Goal: Communication & Community: Answer question/provide support

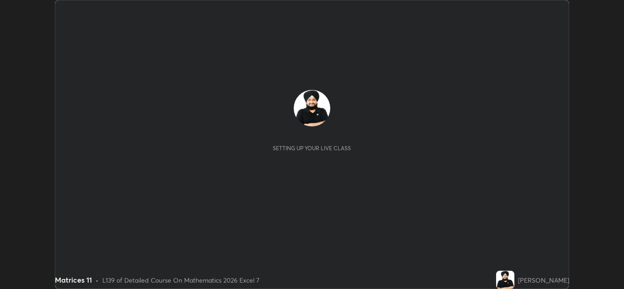
scroll to position [289, 624]
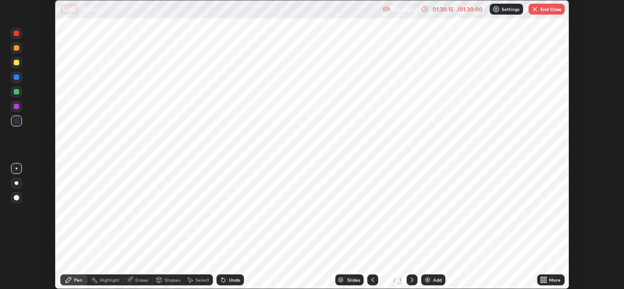
click at [532, 7] on img "button" at bounding box center [534, 8] width 7 height 7
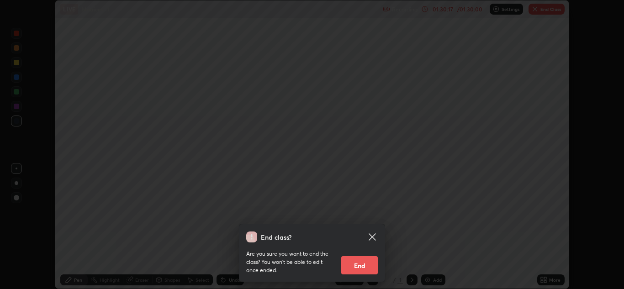
click at [352, 262] on button "End" at bounding box center [359, 265] width 37 height 18
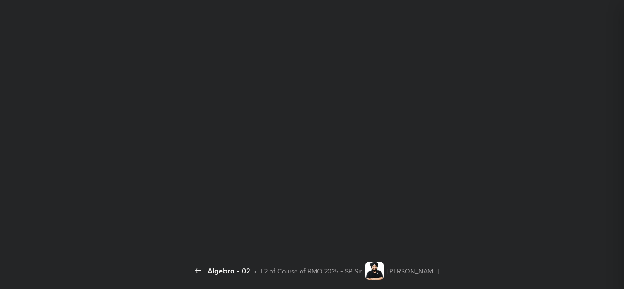
scroll to position [75, 129]
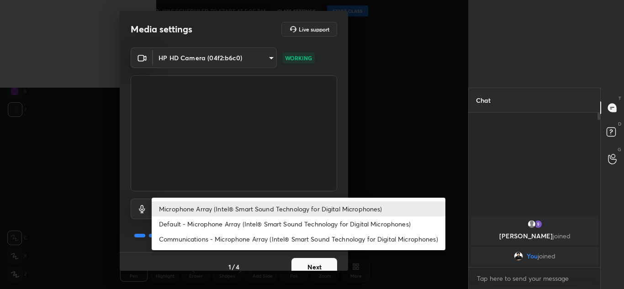
drag, startPoint x: 254, startPoint y: 213, endPoint x: 308, endPoint y: 136, distance: 93.7
click at [279, 152] on body "1 2 3 4 5 6 7 C X Z C X Z E E Erase all H H Algebra - 02 WAS SCHEDULED TO START…" at bounding box center [312, 144] width 624 height 289
click at [407, 82] on div at bounding box center [312, 144] width 624 height 289
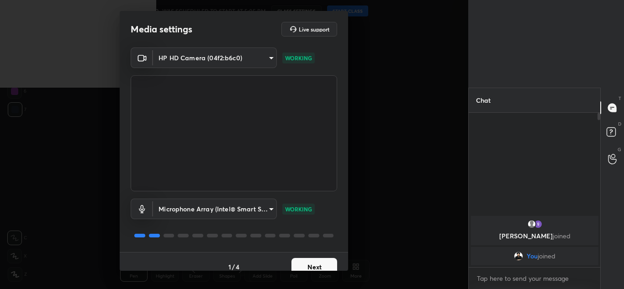
click at [407, 82] on div "Microphone Array (Intel® Smart Sound Technology for Digital Microphones) Defaul…" at bounding box center [312, 144] width 624 height 289
click at [320, 259] on button "Next" at bounding box center [314, 267] width 46 height 18
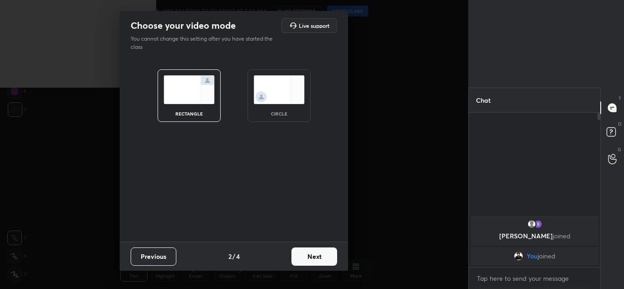
click at [288, 91] on img at bounding box center [278, 89] width 51 height 29
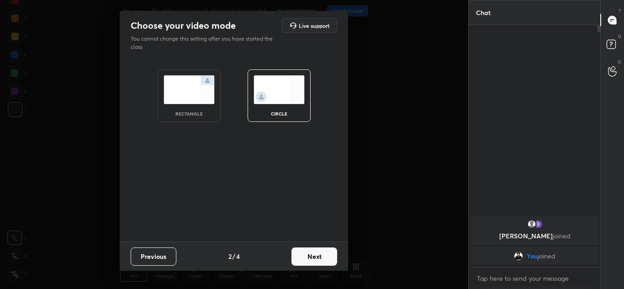
click at [312, 257] on button "Next" at bounding box center [314, 256] width 46 height 18
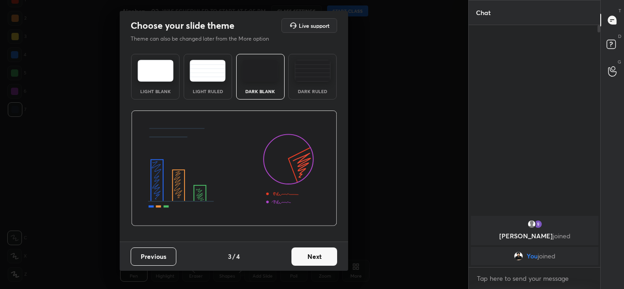
click at [312, 257] on button "Next" at bounding box center [314, 256] width 46 height 18
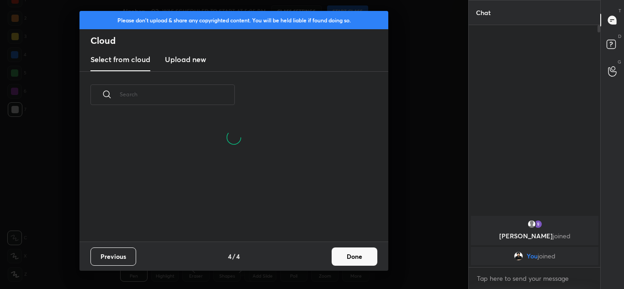
scroll to position [123, 293]
click at [113, 261] on button "Previous" at bounding box center [113, 256] width 46 height 18
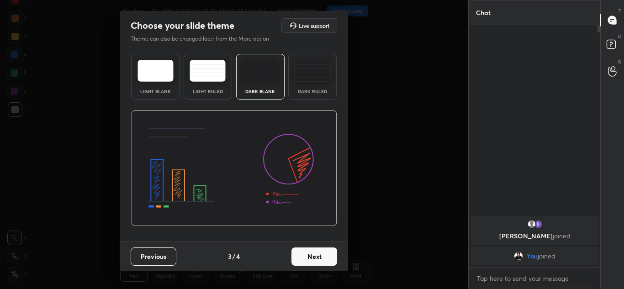
click at [306, 77] on img at bounding box center [312, 71] width 36 height 22
click at [306, 265] on button "Next" at bounding box center [314, 256] width 46 height 18
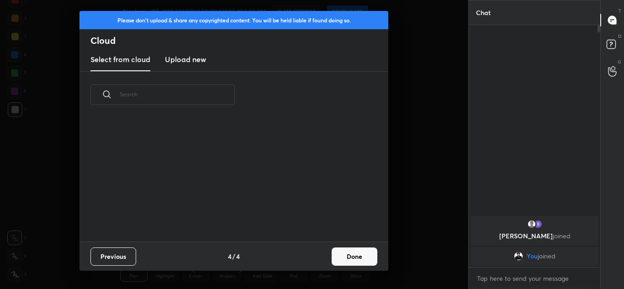
click at [351, 260] on button "Done" at bounding box center [354, 256] width 46 height 18
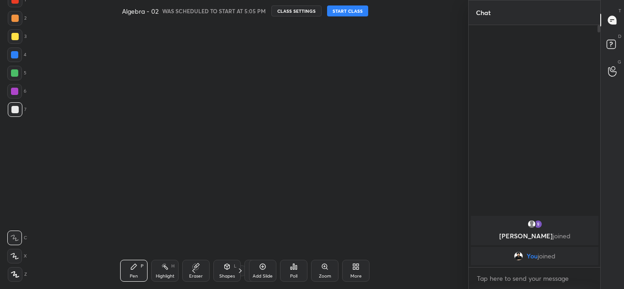
click at [353, 3] on div "Algebra - 02 WAS SCHEDULED TO START AT 5:05 PM CLASS SETTINGS START CLASS" at bounding box center [245, 11] width 246 height 22
click at [352, 11] on button "START CLASS" at bounding box center [347, 10] width 41 height 11
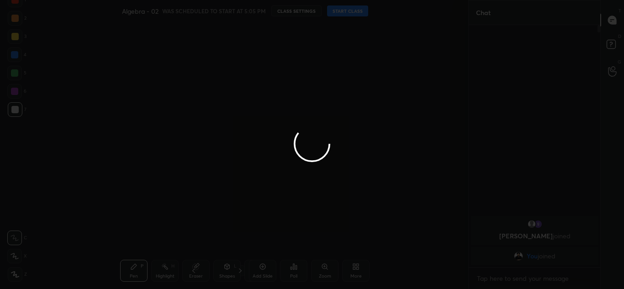
type textarea "x"
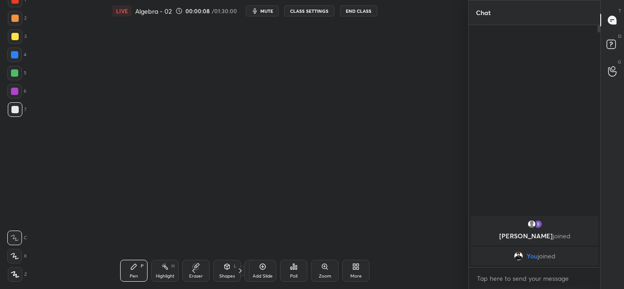
click at [265, 13] on span "mute" at bounding box center [266, 11] width 13 height 6
click at [303, 6] on button "CLASS SETTINGS" at bounding box center [309, 10] width 50 height 11
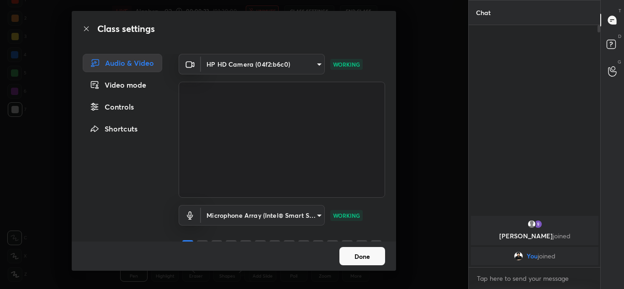
click at [355, 259] on button "Done" at bounding box center [362, 256] width 46 height 18
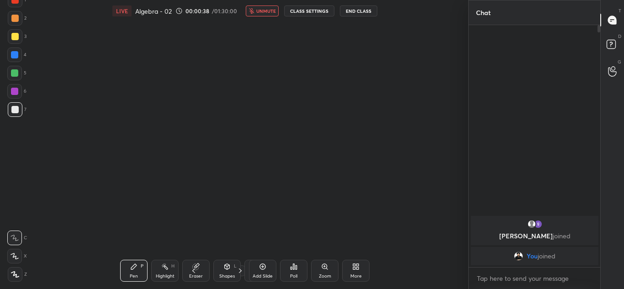
click at [303, 11] on button "CLASS SETTINGS" at bounding box center [309, 10] width 50 height 11
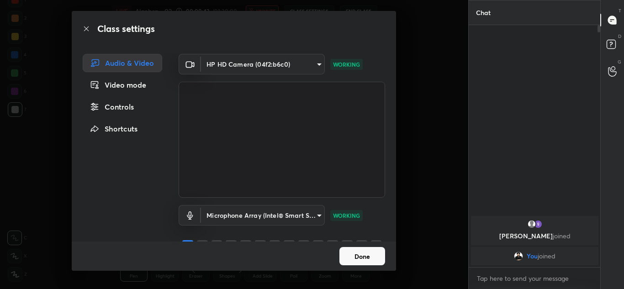
click at [130, 88] on div "Video mode" at bounding box center [122, 85] width 79 height 18
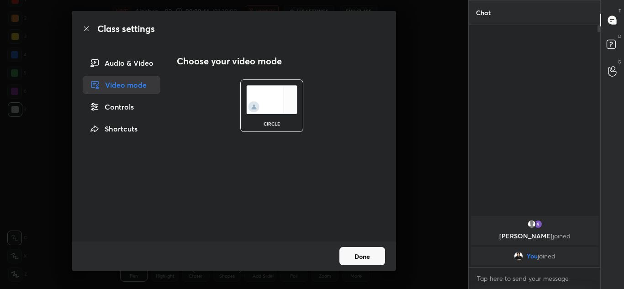
click at [178, 96] on div "circle" at bounding box center [272, 105] width 196 height 74
click at [192, 98] on div "circle" at bounding box center [272, 105] width 196 height 74
drag, startPoint x: 265, startPoint y: 80, endPoint x: 219, endPoint y: 55, distance: 52.7
click at [219, 55] on div "Choose your video mode circle" at bounding box center [281, 148] width 208 height 188
drag, startPoint x: 219, startPoint y: 55, endPoint x: 165, endPoint y: 75, distance: 57.2
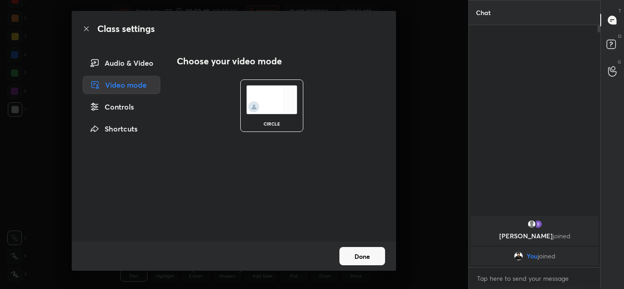
click at [166, 75] on div "Choose your video mode circle" at bounding box center [281, 148] width 230 height 188
click at [106, 112] on div "Controls" at bounding box center [122, 107] width 78 height 18
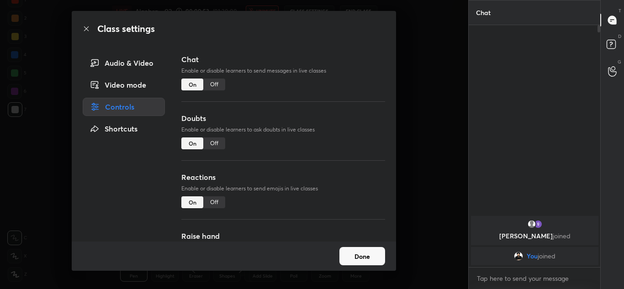
click at [115, 123] on div "Shortcuts" at bounding box center [124, 129] width 82 height 18
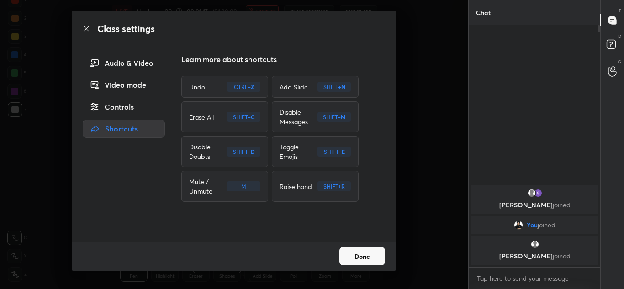
click at [125, 84] on div "Video mode" at bounding box center [124, 85] width 82 height 18
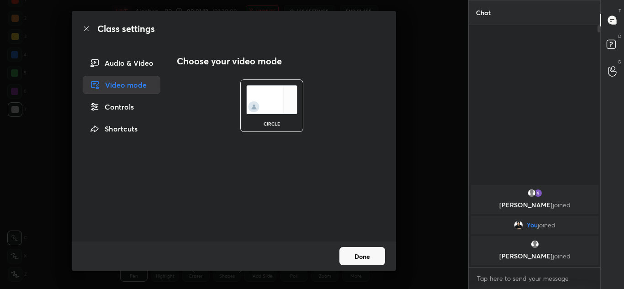
click at [134, 60] on div "Audio & Video" at bounding box center [122, 63] width 78 height 18
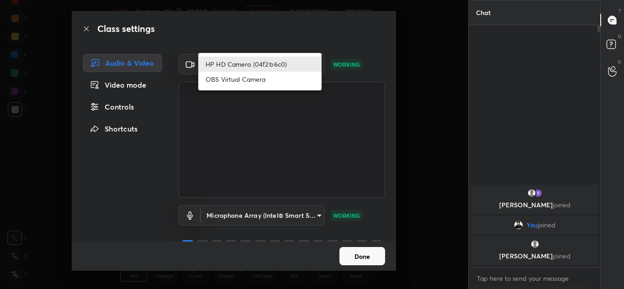
click at [290, 63] on body "1 2 3 4 5 6 7 C X Z C X Z E E Erase all H H LIVE Algebra - 02 00:01:21 / 01:30:…" at bounding box center [312, 144] width 624 height 289
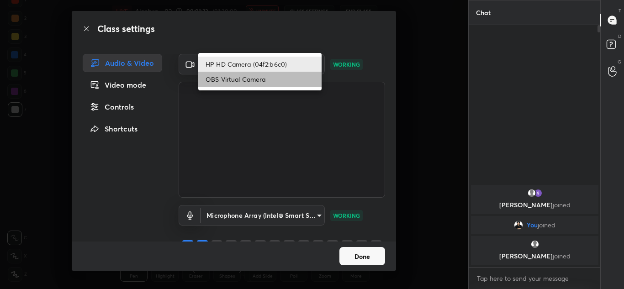
click at [274, 84] on li "OBS Virtual Camera" at bounding box center [259, 79] width 123 height 15
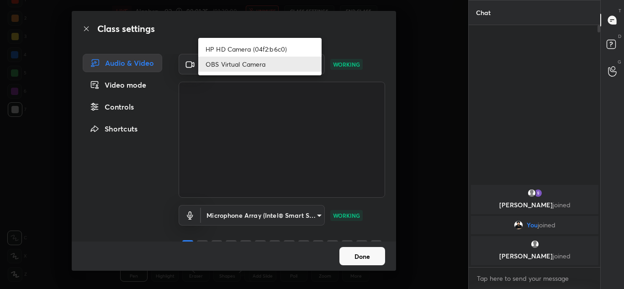
click at [304, 66] on body "1 2 3 4 5 6 7 C X Z C X Z E E Erase all H H LIVE Algebra - 02 00:01:25 / 01:30:…" at bounding box center [312, 144] width 624 height 289
click at [277, 46] on li "HP HD Camera (04f2:b6c0)" at bounding box center [259, 49] width 123 height 15
type input "3d95cba9e1d3912f82084f17f5dc4e03ddd51742bd52bd7926524e0573f4e40c"
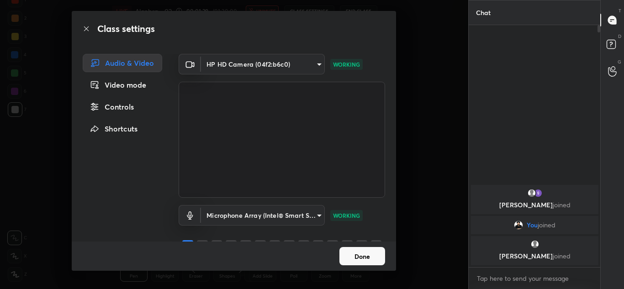
click at [352, 256] on button "Done" at bounding box center [362, 256] width 46 height 18
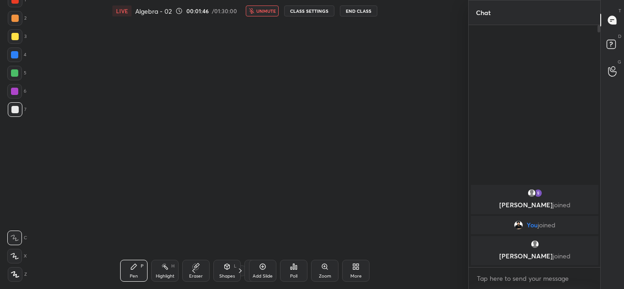
click at [267, 13] on span "unmute" at bounding box center [266, 11] width 20 height 6
drag, startPoint x: 99, startPoint y: 154, endPoint x: 179, endPoint y: 272, distance: 142.8
click at [185, 272] on div "LIVE Algebra - 02 00:02:05 / 01:30:00 mute CLASS SETTINGS End Class Setting up …" at bounding box center [244, 144] width 431 height 289
click at [178, 274] on div "Highlight H" at bounding box center [164, 271] width 27 height 22
drag, startPoint x: 182, startPoint y: 276, endPoint x: 143, endPoint y: 269, distance: 39.4
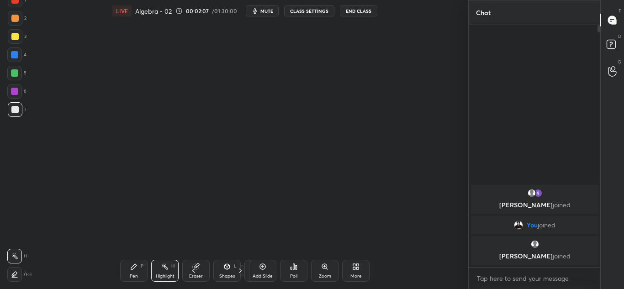
click at [143, 269] on div "Pen P Highlight H Eraser Shapes L Select S" at bounding box center [152, 271] width 64 height 22
click at [147, 274] on div "Pen P" at bounding box center [133, 271] width 27 height 22
drag, startPoint x: 151, startPoint y: 281, endPoint x: 229, endPoint y: 244, distance: 86.6
click at [230, 244] on div "LIVE Algebra - 02 00:02:08 / 01:30:00 mute CLASS SETTINGS End Class Setting up …" at bounding box center [244, 144] width 431 height 289
drag, startPoint x: 211, startPoint y: 247, endPoint x: 226, endPoint y: 176, distance: 72.8
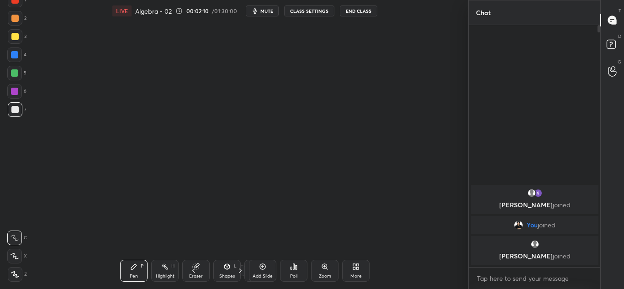
click at [226, 177] on div "Setting up your live class Poll for secs No correct answer Start poll" at bounding box center [244, 137] width 431 height 231
drag, startPoint x: 207, startPoint y: 194, endPoint x: 211, endPoint y: 226, distance: 31.7
click at [215, 227] on div "Setting up your live class Poll for secs No correct answer Start poll" at bounding box center [244, 137] width 431 height 231
drag, startPoint x: 204, startPoint y: 232, endPoint x: 171, endPoint y: 171, distance: 69.4
click at [195, 225] on div "Setting up your live class Poll for secs No correct answer Start poll" at bounding box center [244, 137] width 431 height 231
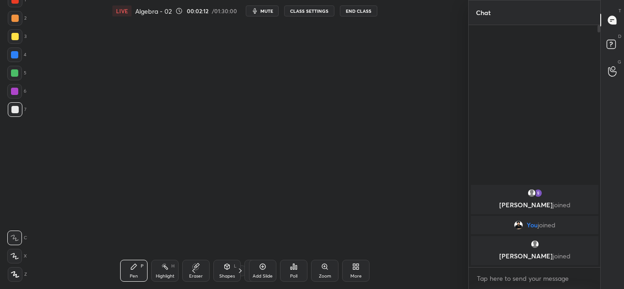
drag, startPoint x: 149, startPoint y: 135, endPoint x: 163, endPoint y: 136, distance: 13.8
click at [165, 137] on div "Setting up your live class Poll for secs No correct answer Start poll" at bounding box center [244, 137] width 431 height 231
drag, startPoint x: 136, startPoint y: 116, endPoint x: 170, endPoint y: 151, distance: 49.1
click at [157, 152] on div "Setting up your live class Poll for secs No correct answer Start poll" at bounding box center [244, 137] width 431 height 231
drag, startPoint x: 153, startPoint y: 154, endPoint x: 126, endPoint y: 178, distance: 35.9
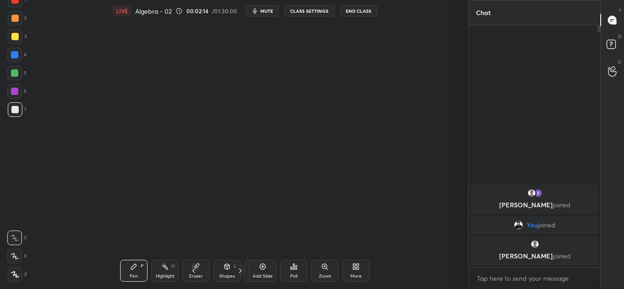
click at [123, 186] on div "Setting up your live class Poll for secs No correct answer Start poll" at bounding box center [244, 137] width 431 height 231
click at [16, 109] on div at bounding box center [14, 109] width 7 height 7
drag, startPoint x: 17, startPoint y: 106, endPoint x: 119, endPoint y: 60, distance: 111.3
click at [124, 60] on div "1 2 3 4 5 6 7 C X Z C X Z E E Erase all H H LIVE Algebra - 02 00:02:17 / 01:30:…" at bounding box center [230, 144] width 461 height 289
drag, startPoint x: 107, startPoint y: 53, endPoint x: 123, endPoint y: 94, distance: 43.7
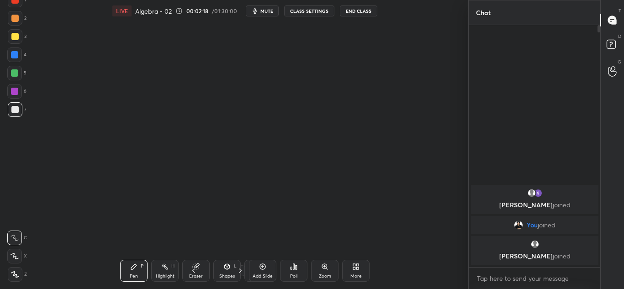
click at [125, 95] on div "Setting up your live class Poll for secs No correct answer Start poll" at bounding box center [244, 137] width 431 height 231
drag, startPoint x: 123, startPoint y: 124, endPoint x: 103, endPoint y: 89, distance: 40.1
click at [128, 119] on div "Setting up your live class Poll for secs No correct answer Start poll" at bounding box center [244, 137] width 431 height 231
drag, startPoint x: 175, startPoint y: 10, endPoint x: 189, endPoint y: 2, distance: 16.5
click at [178, 10] on div "LIVE Algebra - 02 00:02:21 / 01:30:00 mute CLASS SETTINGS End Class" at bounding box center [244, 11] width 265 height 22
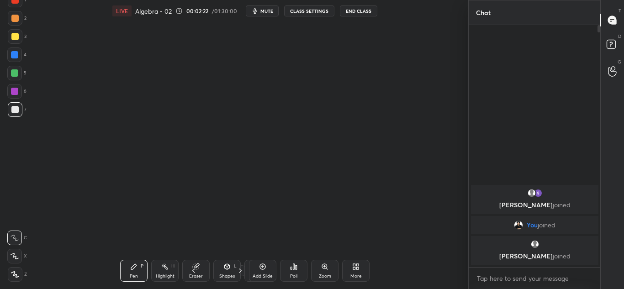
drag, startPoint x: 155, startPoint y: 16, endPoint x: 58, endPoint y: -9, distance: 100.9
click at [58, 0] on html "1 2 3 4 5 6 7 C X Z C X Z E E Erase all H H LIVE Algebra - 02 00:02:22 / 01:30:…" at bounding box center [312, 0] width 624 height 0
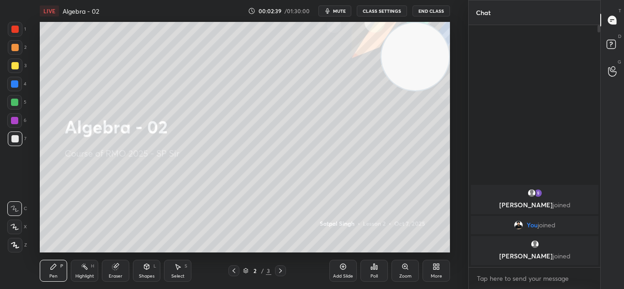
drag, startPoint x: 81, startPoint y: 213, endPoint x: 490, endPoint y: 28, distance: 448.7
click at [509, 37] on div "1 2 3 4 5 6 7 C X Z C X Z E E Erase all H H LIVE Algebra - 02 00:02:39 / 01:30:…" at bounding box center [312, 144] width 624 height 289
drag, startPoint x: 465, startPoint y: 42, endPoint x: 423, endPoint y: 55, distance: 43.8
click at [426, 55] on div "1 2 3 4 5 6 7 C X Z C X Z E E Erase all H H LIVE Algebra - 02 00:02:40 / 01:30:…" at bounding box center [234, 144] width 468 height 289
click at [429, 57] on video at bounding box center [415, 57] width 68 height 68
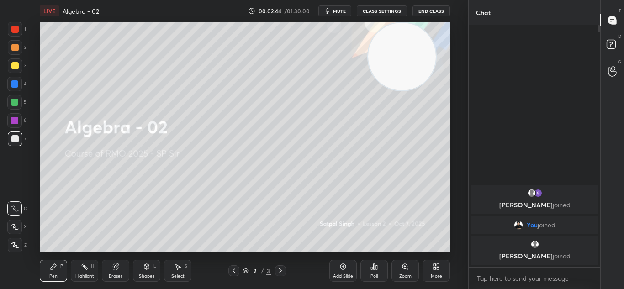
drag, startPoint x: 430, startPoint y: 54, endPoint x: 414, endPoint y: -37, distance: 91.8
click at [414, 0] on html "1 2 3 4 5 6 7 C X Z C X Z E E Erase all H H LIVE Algebra - 02 00:02:44 / 01:30:…" at bounding box center [312, 0] width 624 height 0
click at [283, 269] on icon at bounding box center [280, 270] width 7 height 7
click at [559, 270] on div "x" at bounding box center [534, 278] width 132 height 21
type textarea "x"
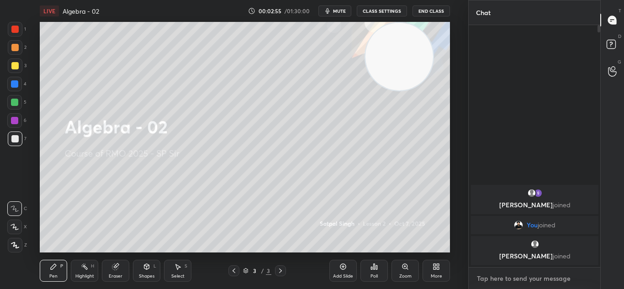
type textarea "a"
type textarea "x"
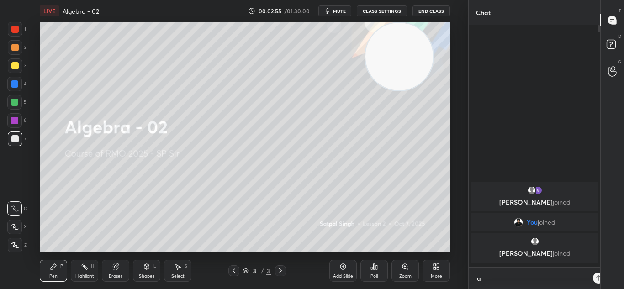
scroll to position [161, 129]
type textarea "am"
type textarea "x"
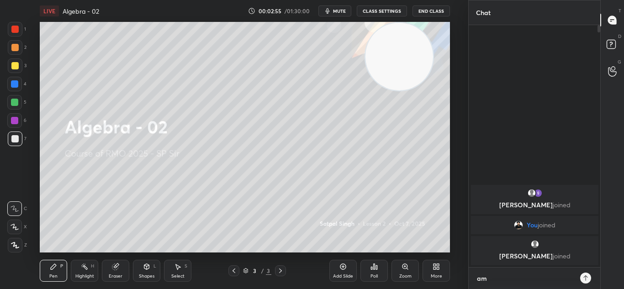
type textarea "am"
type textarea "x"
type textarea "am i"
type textarea "x"
type textarea "am i"
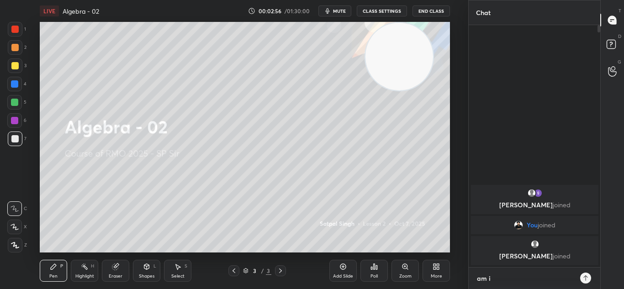
type textarea "x"
type textarea "am i a"
type textarea "x"
type textarea "am i au"
type textarea "x"
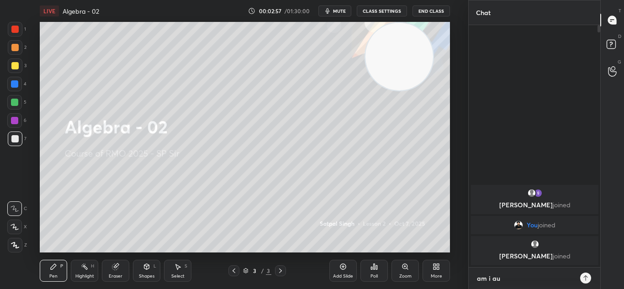
type textarea "am i aud"
type textarea "x"
type textarea "am i audi"
type textarea "x"
type textarea "am i audil"
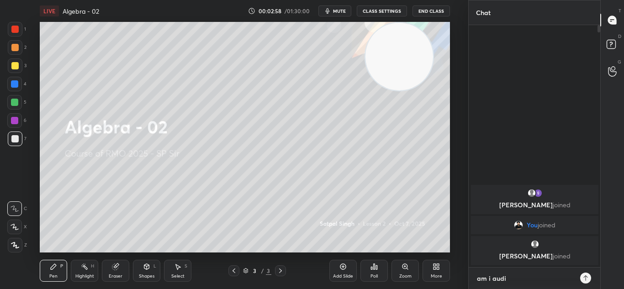
type textarea "x"
type textarea "am i audile"
type textarea "x"
type textarea "am i audile?"
type textarea "x"
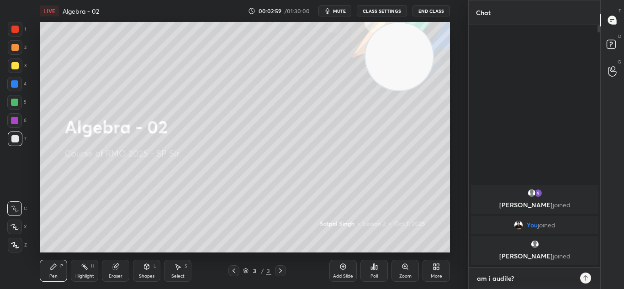
type textarea "am i audile?/"
type textarea "x"
type textarea "am i audile?"
type textarea "x"
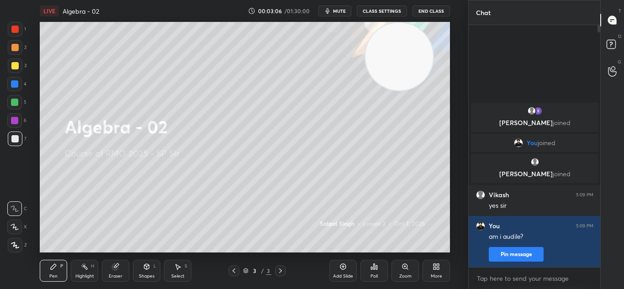
drag, startPoint x: 417, startPoint y: 262, endPoint x: 295, endPoint y: 273, distance: 122.5
click at [295, 278] on div "Pen P Highlight H Eraser Shapes L Select S 3 / 3 Add Slide Poll Zoom More" at bounding box center [245, 270] width 410 height 37
click at [279, 275] on div at bounding box center [280, 270] width 11 height 11
click at [337, 268] on div "Add Slide" at bounding box center [342, 271] width 27 height 22
click at [236, 273] on icon at bounding box center [233, 270] width 7 height 7
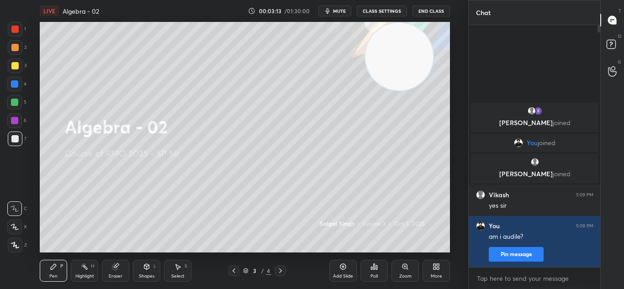
click at [236, 273] on icon at bounding box center [233, 270] width 7 height 7
click at [236, 274] on div at bounding box center [233, 270] width 11 height 11
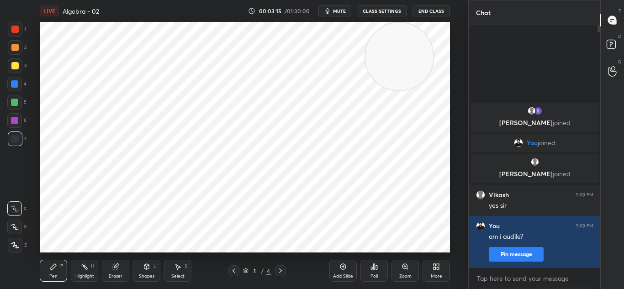
click at [280, 270] on icon at bounding box center [280, 270] width 7 height 7
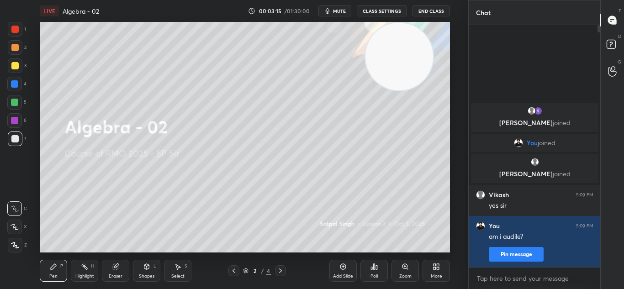
click at [279, 270] on icon at bounding box center [280, 270] width 7 height 7
click at [278, 269] on icon at bounding box center [280, 270] width 7 height 7
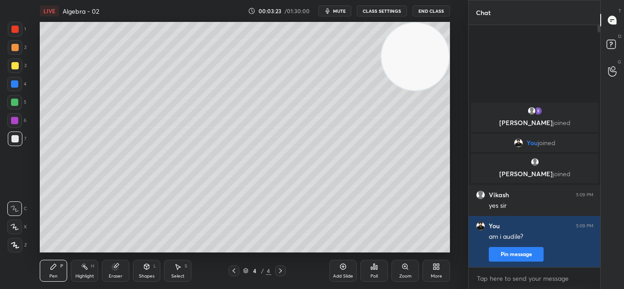
drag, startPoint x: 399, startPoint y: 73, endPoint x: 462, endPoint y: 37, distance: 72.8
click at [464, 37] on div "1 2 3 4 5 6 7 C X Z C X Z E E Erase all H H LIVE Algebra - 02 00:03:23 / 01:30:…" at bounding box center [234, 144] width 468 height 289
drag, startPoint x: 437, startPoint y: 72, endPoint x: 474, endPoint y: 53, distance: 42.1
click at [474, 53] on div "1 2 3 4 5 6 7 C X Z C X Z E E Erase all H H LIVE Algebra - 02 00:03:26 / 01:30:…" at bounding box center [312, 144] width 624 height 289
drag, startPoint x: 413, startPoint y: 66, endPoint x: 443, endPoint y: 1, distance: 71.5
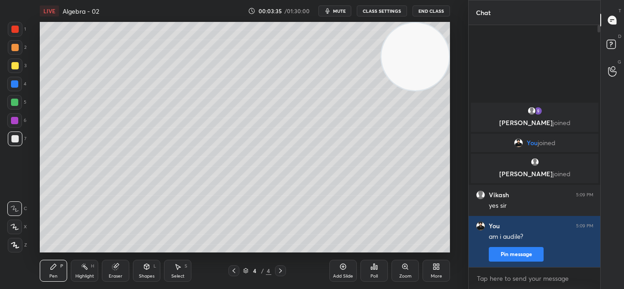
click at [459, 11] on div "LIVE Algebra - 02 00:03:35 / 01:30:00 mute CLASS SETTINGS End Class Setting up …" at bounding box center [244, 144] width 431 height 289
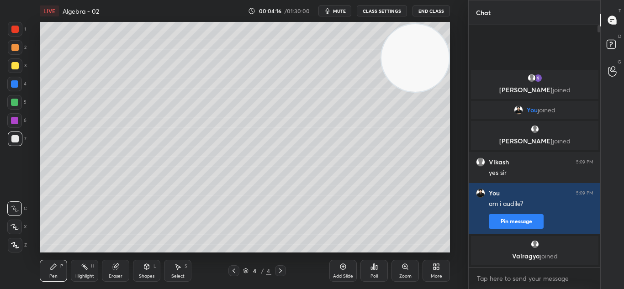
drag, startPoint x: 423, startPoint y: 58, endPoint x: 409, endPoint y: 24, distance: 37.2
click at [411, 24] on video at bounding box center [415, 58] width 68 height 68
click at [115, 278] on div "Pen P Highlight H Eraser Shapes L Select S 4 / 4 Add Slide Poll Zoom More" at bounding box center [245, 270] width 410 height 37
click at [116, 275] on div "Eraser" at bounding box center [116, 276] width 14 height 5
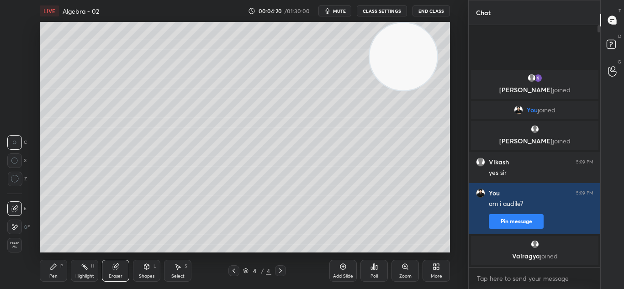
click at [304, 160] on div "LIVE Algebra - 02 00:04:20 / 01:30:00 mute CLASS SETTINGS End Class Setting up …" at bounding box center [244, 144] width 431 height 289
drag, startPoint x: 136, startPoint y: 258, endPoint x: 91, endPoint y: 261, distance: 44.3
click at [91, 261] on div "LIVE Algebra - 02 00:04:25 / 01:30:00 mute CLASS SETTINGS End Class Setting up …" at bounding box center [244, 144] width 431 height 289
click at [20, 229] on div at bounding box center [14, 227] width 15 height 15
click at [62, 275] on div "Pen P" at bounding box center [53, 271] width 27 height 22
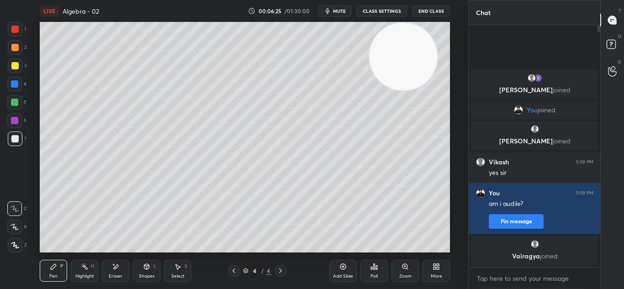
click at [90, 265] on div "Highlight H" at bounding box center [84, 271] width 27 height 22
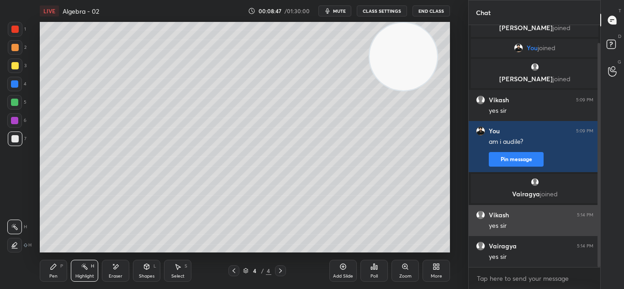
scroll to position [19, 0]
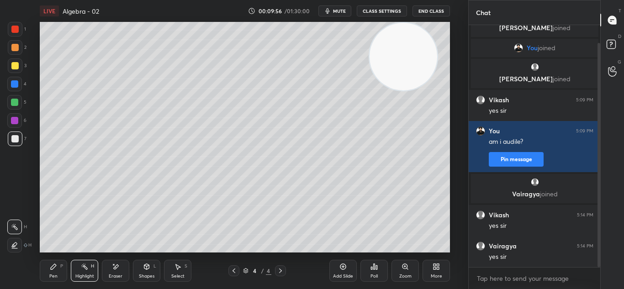
click at [57, 277] on div "Pen" at bounding box center [53, 276] width 8 height 5
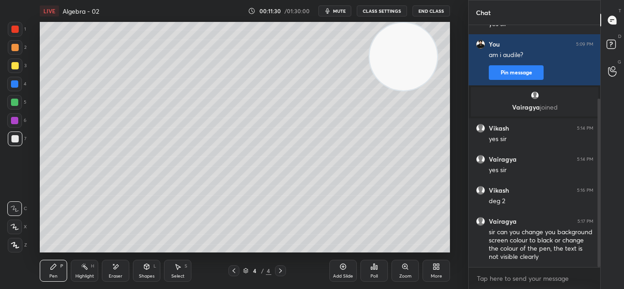
scroll to position [115, 0]
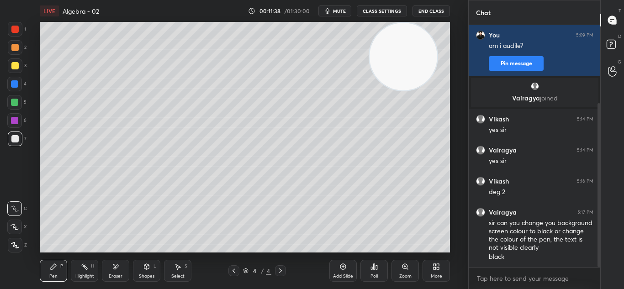
click at [12, 68] on div at bounding box center [14, 65] width 7 height 7
click at [115, 268] on icon at bounding box center [116, 266] width 5 height 5
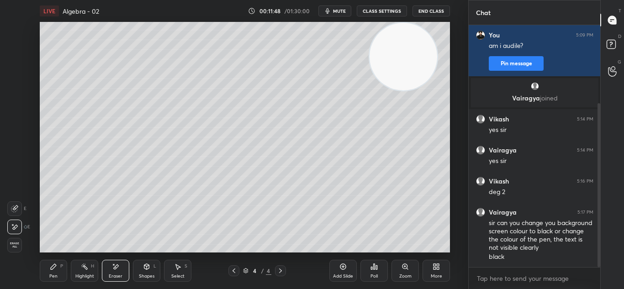
click at [52, 262] on div "Pen P" at bounding box center [53, 271] width 27 height 22
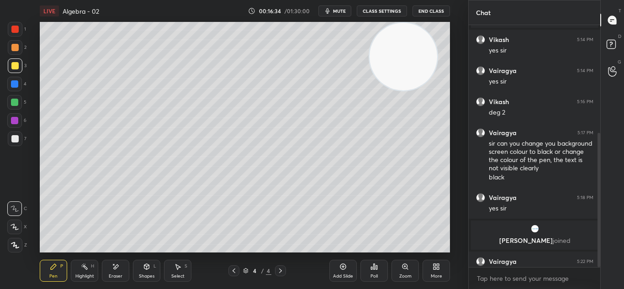
scroll to position [194, 0]
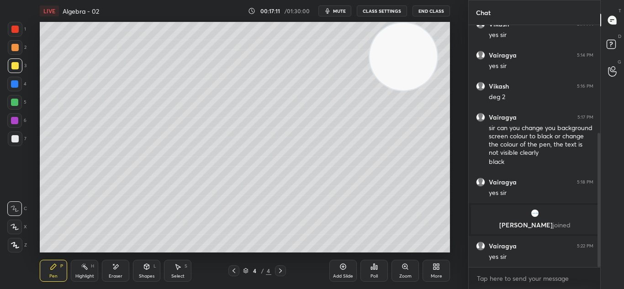
click at [92, 273] on div "Highlight H" at bounding box center [84, 271] width 27 height 22
click at [51, 269] on icon at bounding box center [53, 266] width 5 height 5
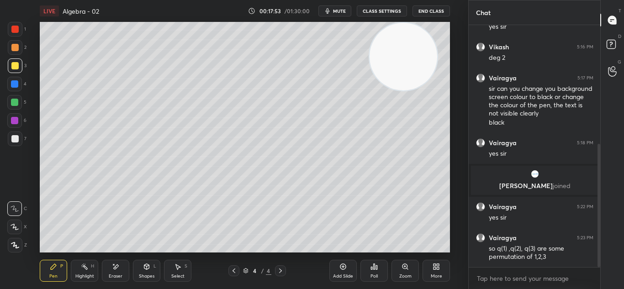
click at [120, 270] on div "Eraser" at bounding box center [115, 271] width 27 height 22
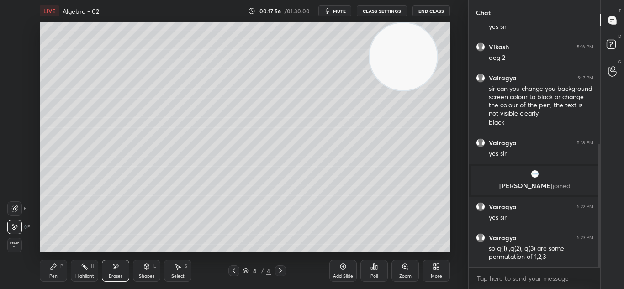
click at [108, 267] on div "Eraser" at bounding box center [115, 271] width 27 height 22
click at [4, 284] on div "1 2 3 4 5 6 7 C X Z E E Erase all H H LIVE Algebra - 02 00:17:57 / 01:30:00 mut…" at bounding box center [230, 144] width 461 height 289
click at [51, 268] on icon at bounding box center [53, 266] width 5 height 5
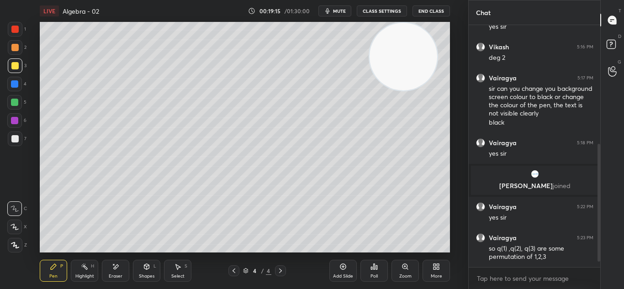
scroll to position [265, 0]
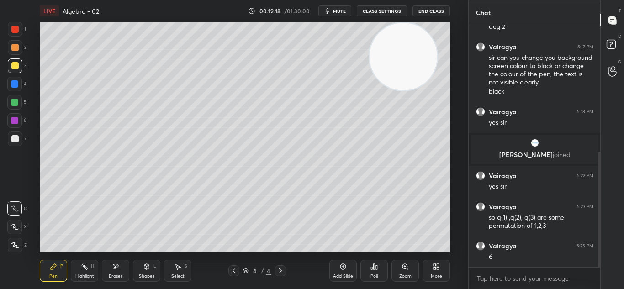
click at [342, 264] on icon at bounding box center [342, 266] width 7 height 7
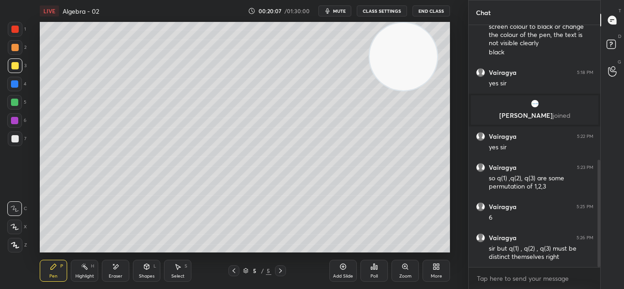
scroll to position [335, 0]
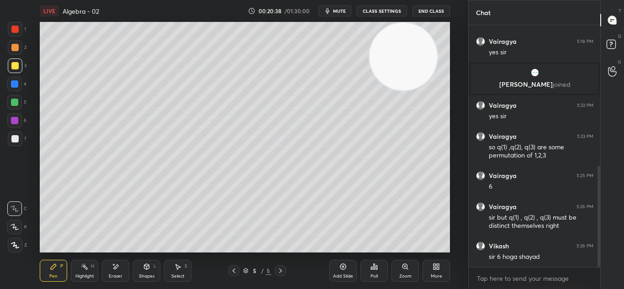
click at [115, 268] on icon at bounding box center [116, 266] width 5 height 5
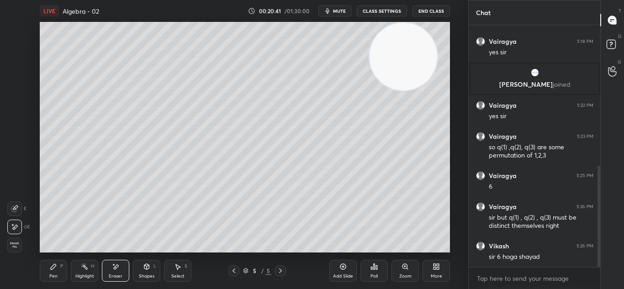
drag, startPoint x: 184, startPoint y: 268, endPoint x: 186, endPoint y: 262, distance: 5.8
click at [184, 268] on div "Select S" at bounding box center [177, 271] width 27 height 22
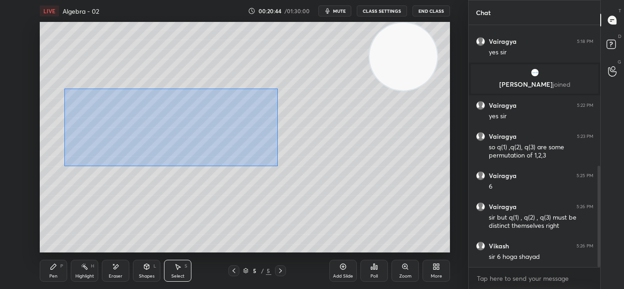
drag, startPoint x: 64, startPoint y: 89, endPoint x: 282, endPoint y: 161, distance: 229.4
click at [283, 163] on div "0 ° Undo Copy Duplicate Duplicate to new slide Delete" at bounding box center [245, 137] width 410 height 231
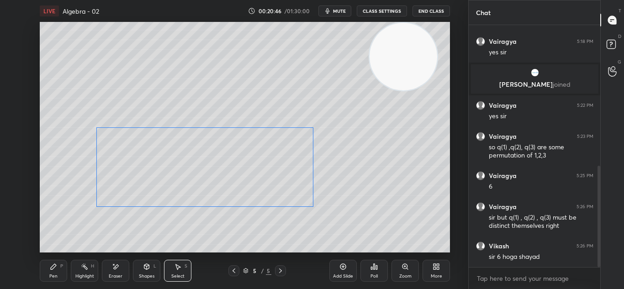
drag, startPoint x: 199, startPoint y: 118, endPoint x: 224, endPoint y: 151, distance: 41.4
click at [227, 161] on div "0 ° Undo Copy Duplicate Duplicate to new slide Delete" at bounding box center [245, 137] width 410 height 231
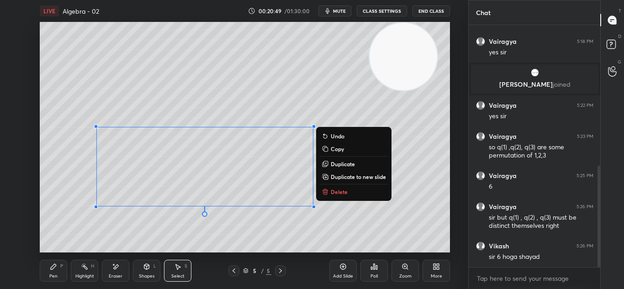
drag, startPoint x: 89, startPoint y: 268, endPoint x: 88, endPoint y: 262, distance: 6.5
click at [89, 268] on div "Highlight H" at bounding box center [84, 271] width 27 height 22
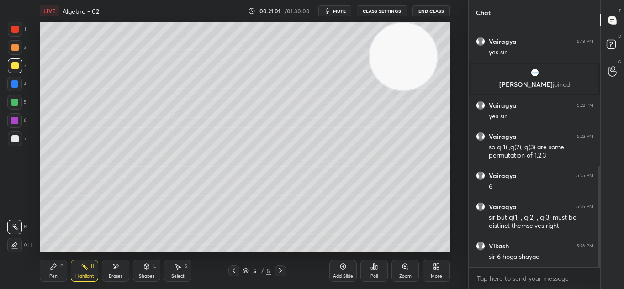
click at [42, 264] on div "Pen P" at bounding box center [53, 271] width 27 height 22
click at [118, 268] on icon at bounding box center [115, 267] width 7 height 8
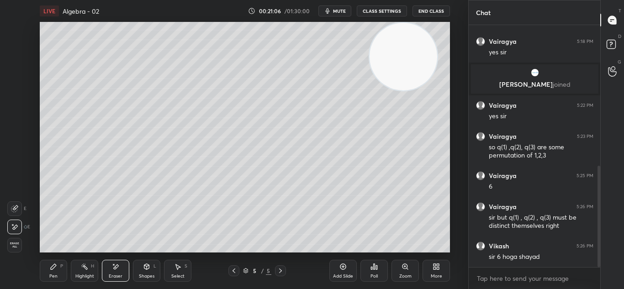
click at [142, 115] on div "LIVE Algebra - 02 00:21:06 / 01:30:00 mute CLASS SETTINGS End Class Setting up …" at bounding box center [244, 144] width 431 height 289
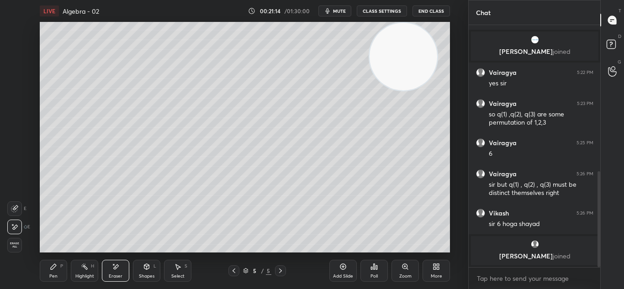
click at [60, 266] on div "Pen P" at bounding box center [53, 271] width 27 height 22
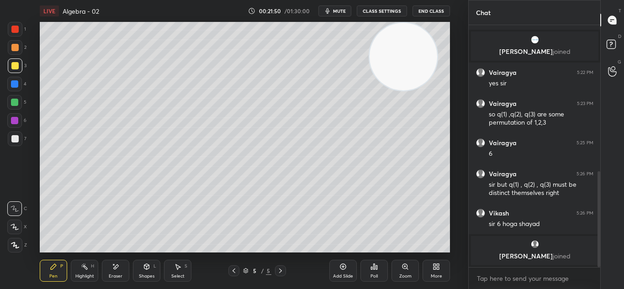
click at [89, 270] on div "Highlight H" at bounding box center [84, 271] width 27 height 22
click at [58, 266] on div "Pen P" at bounding box center [53, 271] width 27 height 22
click at [234, 274] on div at bounding box center [233, 270] width 11 height 11
drag, startPoint x: 85, startPoint y: 268, endPoint x: 86, endPoint y: 259, distance: 9.6
click at [86, 267] on icon at bounding box center [84, 266] width 7 height 7
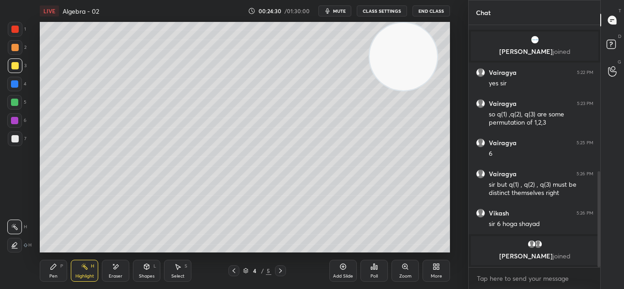
click at [279, 271] on icon at bounding box center [280, 270] width 7 height 7
click at [57, 273] on div "Pen P" at bounding box center [53, 271] width 27 height 22
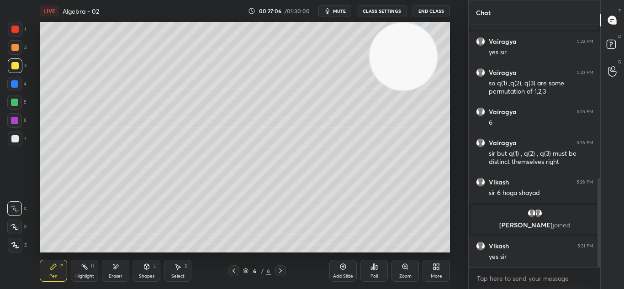
drag, startPoint x: 118, startPoint y: 261, endPoint x: 122, endPoint y: 252, distance: 9.4
click at [118, 262] on div "Eraser" at bounding box center [115, 271] width 27 height 22
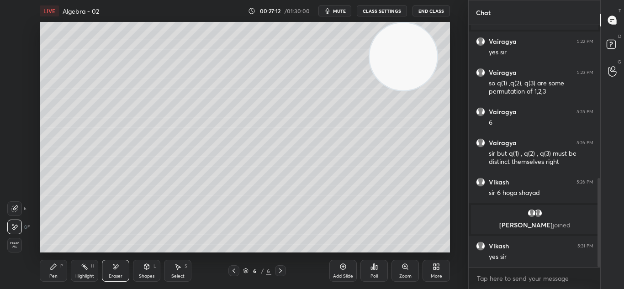
drag, startPoint x: 63, startPoint y: 270, endPoint x: 64, endPoint y: 264, distance: 6.0
click at [63, 268] on div "Pen P" at bounding box center [53, 271] width 27 height 22
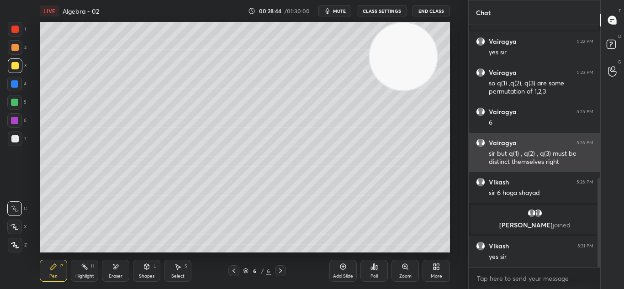
scroll to position [446, 0]
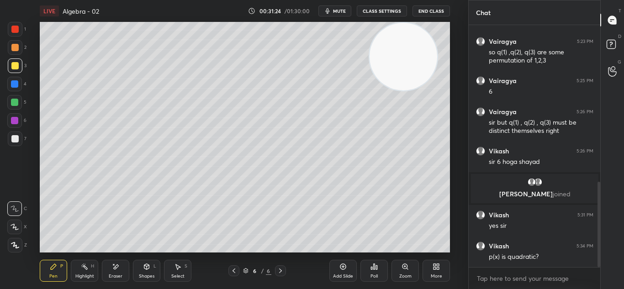
click at [115, 267] on icon at bounding box center [115, 267] width 7 height 8
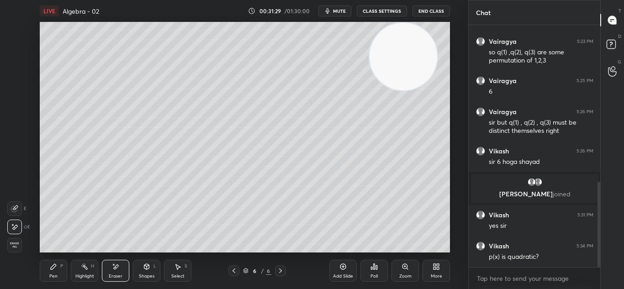
drag, startPoint x: 56, startPoint y: 272, endPoint x: 69, endPoint y: 260, distance: 17.4
click at [57, 272] on div "Pen P" at bounding box center [53, 271] width 27 height 22
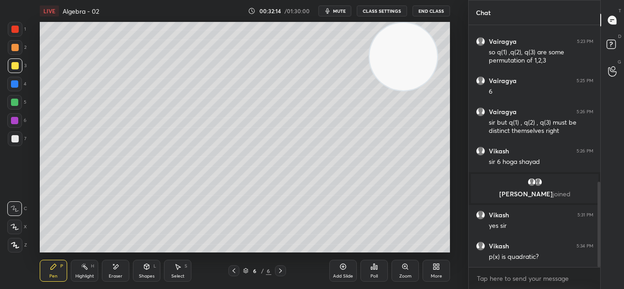
click at [344, 271] on div "Add Slide" at bounding box center [342, 271] width 27 height 22
drag, startPoint x: 125, startPoint y: 267, endPoint x: 130, endPoint y: 252, distance: 15.0
click at [126, 264] on div "Eraser" at bounding box center [115, 271] width 27 height 22
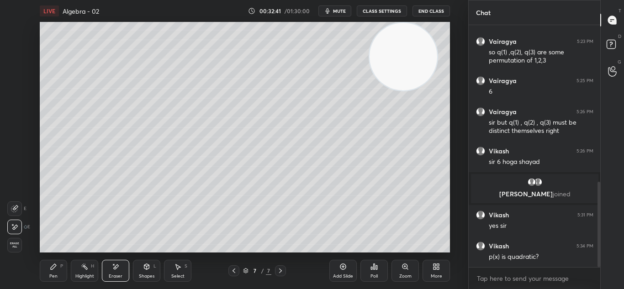
click at [184, 268] on div "Select S" at bounding box center [177, 271] width 27 height 22
click at [158, 76] on div "0 ° Undo Copy Duplicate Duplicate to new slide Delete" at bounding box center [245, 137] width 410 height 231
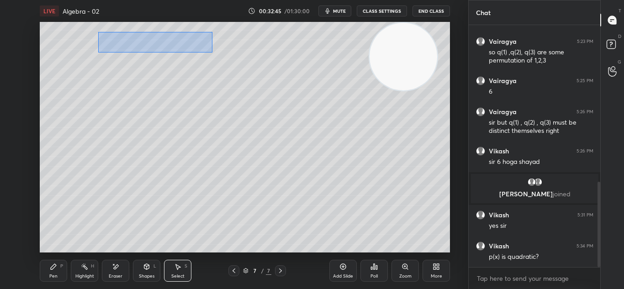
drag, startPoint x: 98, startPoint y: 31, endPoint x: 220, endPoint y: 52, distance: 124.7
click at [220, 52] on div "0 ° Undo Copy Duplicate Duplicate to new slide Delete" at bounding box center [245, 137] width 410 height 231
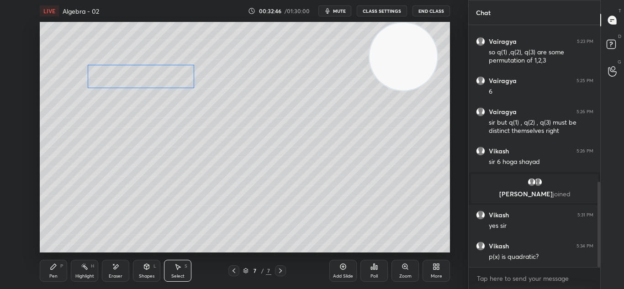
drag, startPoint x: 159, startPoint y: 40, endPoint x: 141, endPoint y: 73, distance: 37.6
click at [141, 73] on div "0 ° Undo Copy Duplicate Duplicate to new slide Delete" at bounding box center [245, 137] width 410 height 231
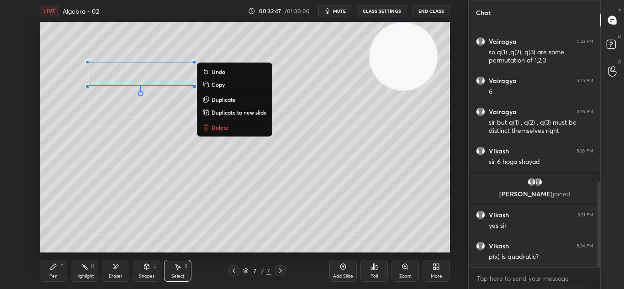
click at [55, 268] on icon at bounding box center [53, 266] width 7 height 7
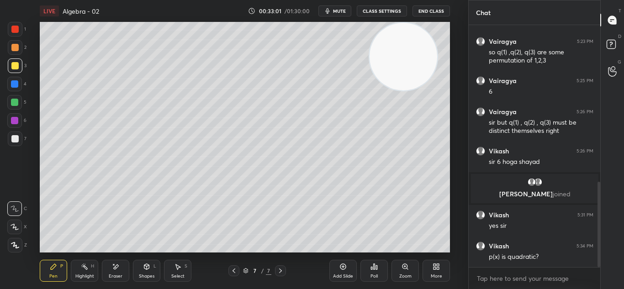
click at [111, 264] on div "Eraser" at bounding box center [115, 271] width 27 height 22
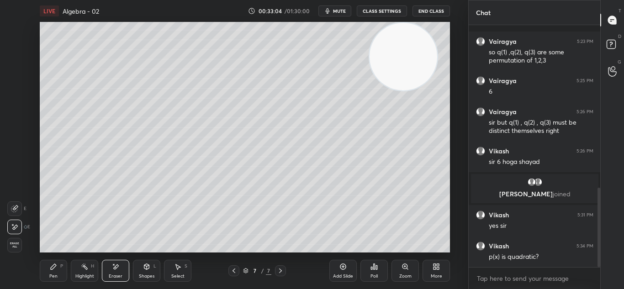
scroll to position [493, 0]
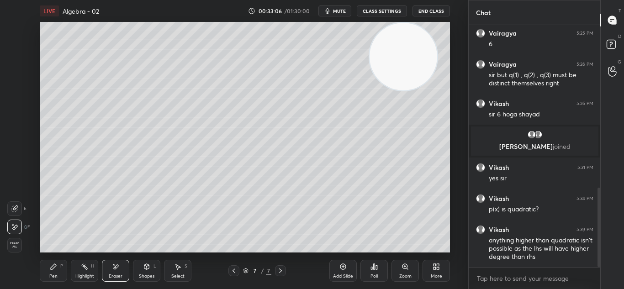
drag, startPoint x: 58, startPoint y: 272, endPoint x: 60, endPoint y: 267, distance: 5.8
click at [58, 272] on div "Pen P" at bounding box center [53, 271] width 27 height 22
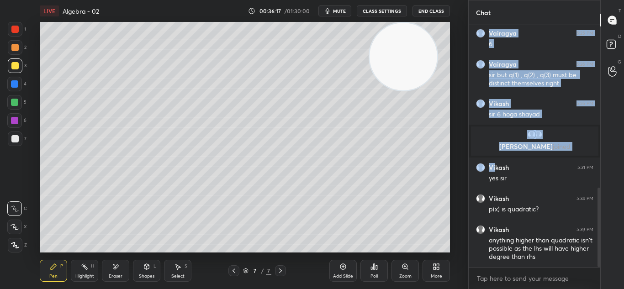
click at [381, 177] on div "1 2 3 4 5 6 7 C X Z E E Erase all H H LIVE Algebra - 02 00:36:17 / 01:30:00 mut…" at bounding box center [312, 144] width 624 height 289
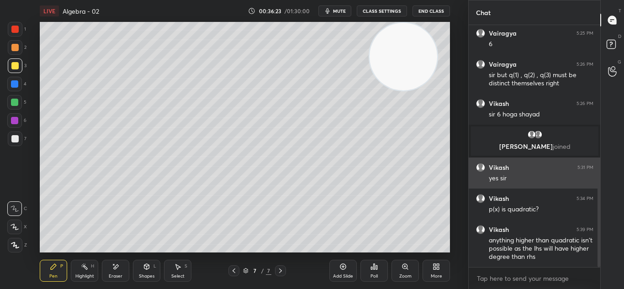
click at [584, 173] on div "yes sir" at bounding box center [540, 177] width 105 height 11
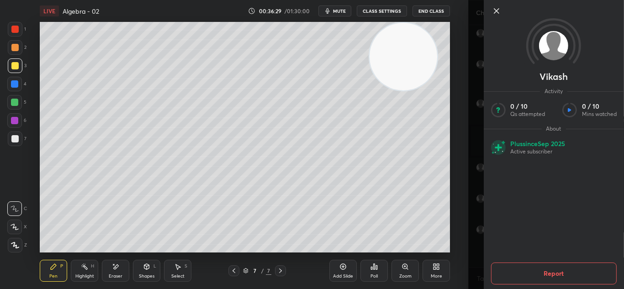
click at [495, 11] on icon at bounding box center [495, 10] width 11 height 11
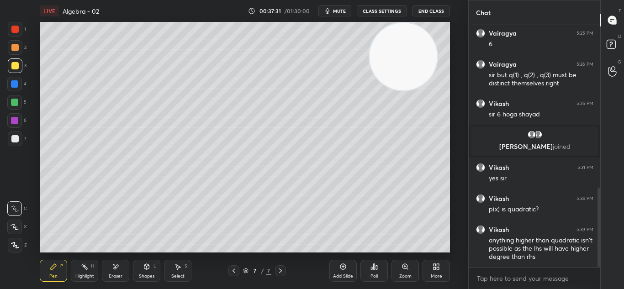
drag, startPoint x: 127, startPoint y: 268, endPoint x: 129, endPoint y: 262, distance: 5.6
click at [127, 267] on div "Eraser" at bounding box center [115, 271] width 27 height 22
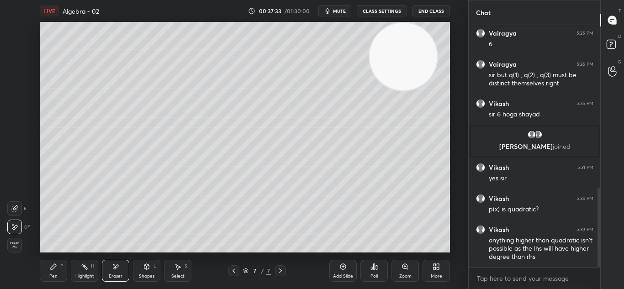
click at [59, 270] on div "Pen P" at bounding box center [53, 271] width 27 height 22
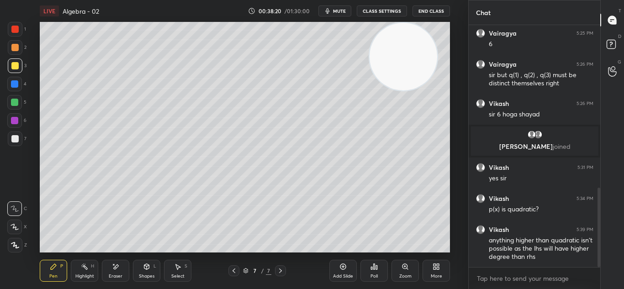
click at [178, 272] on div "Select S" at bounding box center [177, 271] width 27 height 22
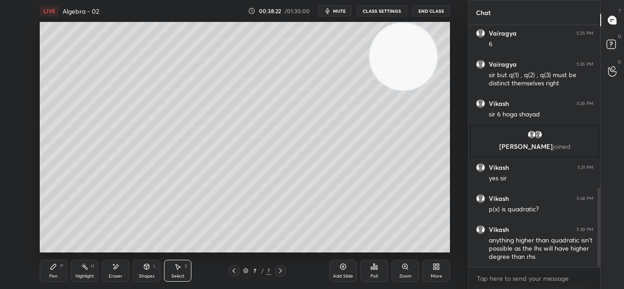
click at [154, 152] on div "0 ° Undo Copy Duplicate Duplicate to new slide Delete" at bounding box center [245, 137] width 410 height 231
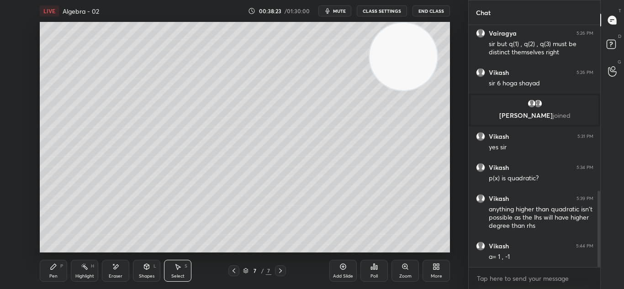
click at [58, 268] on div "Pen P" at bounding box center [53, 271] width 27 height 22
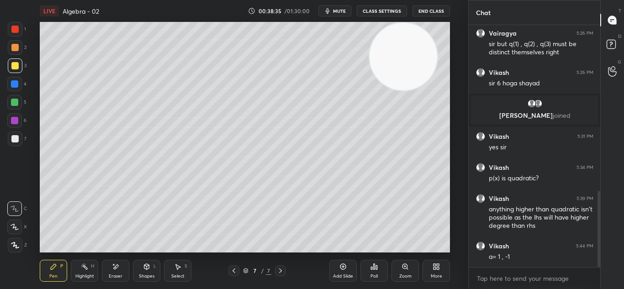
drag, startPoint x: 120, startPoint y: 275, endPoint x: 126, endPoint y: 266, distance: 10.8
click at [119, 276] on div "Eraser" at bounding box center [116, 276] width 14 height 5
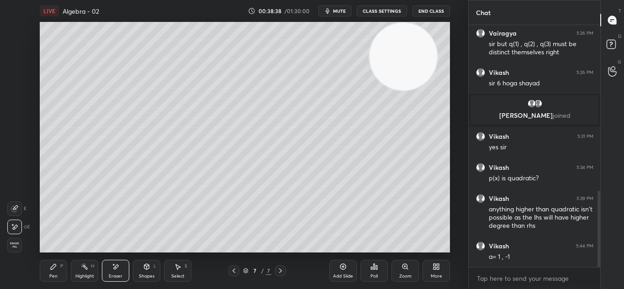
click at [58, 272] on div "Pen P" at bounding box center [53, 271] width 27 height 22
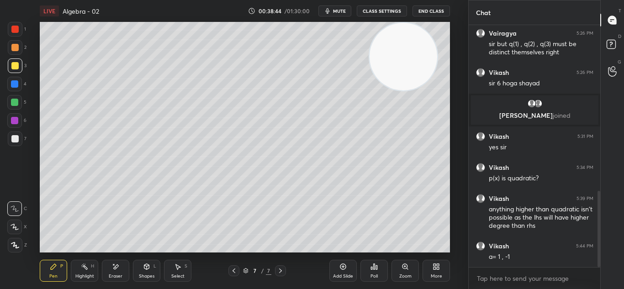
click at [175, 268] on icon at bounding box center [177, 266] width 7 height 7
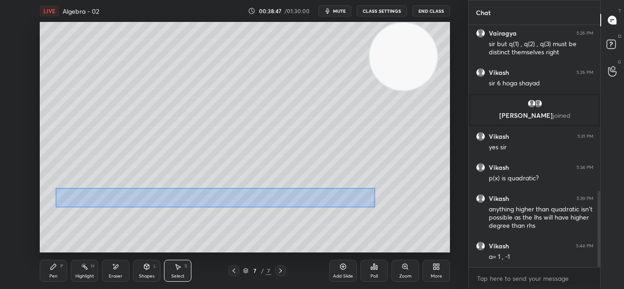
drag, startPoint x: 56, startPoint y: 187, endPoint x: 371, endPoint y: 201, distance: 315.8
click at [374, 206] on div "0 ° Undo Copy Duplicate Duplicate to new slide Delete" at bounding box center [245, 137] width 410 height 231
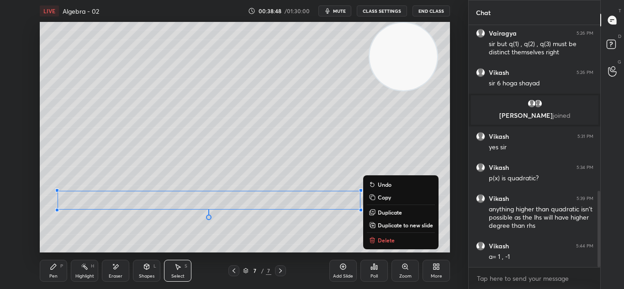
click at [387, 225] on p "Duplicate to new slide" at bounding box center [405, 224] width 55 height 7
drag, startPoint x: 369, startPoint y: 181, endPoint x: 50, endPoint y: 212, distance: 320.6
click at [39, 217] on div "0 ° Undo Copy Duplicate Duplicate to new slide Delete Selection duplicated on S…" at bounding box center [244, 137] width 431 height 231
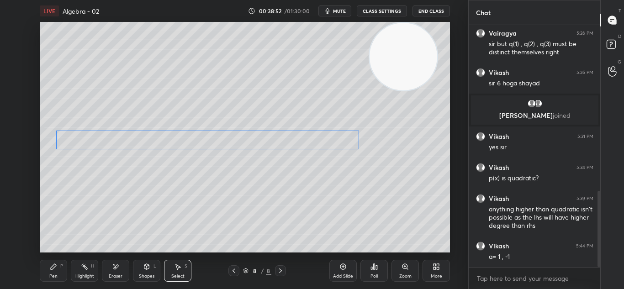
drag, startPoint x: 106, startPoint y: 201, endPoint x: 118, endPoint y: 79, distance: 123.4
click at [118, 79] on div "0 ° Undo Copy Duplicate Duplicate to new slide Delete" at bounding box center [245, 137] width 410 height 231
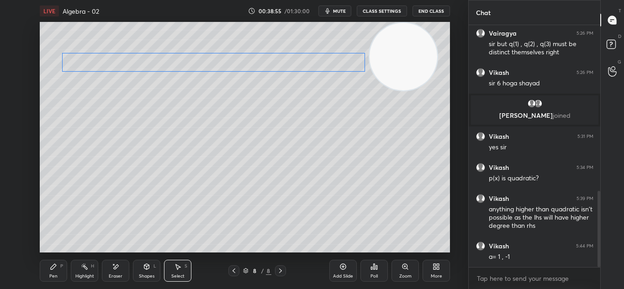
drag, startPoint x: 136, startPoint y: 78, endPoint x: 126, endPoint y: 56, distance: 24.3
click at [126, 56] on div "0 ° Undo Copy Duplicate Duplicate to new slide Delete" at bounding box center [245, 137] width 410 height 231
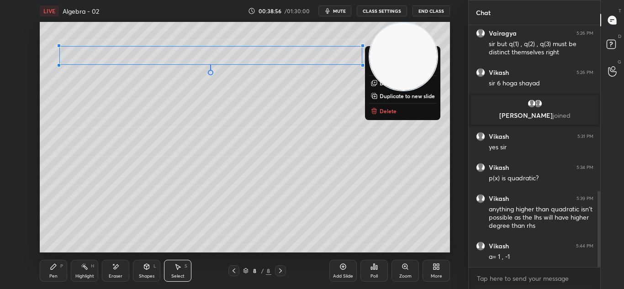
drag, startPoint x: 110, startPoint y: 61, endPoint x: 120, endPoint y: 58, distance: 10.3
click at [114, 60] on div "0 ° Undo Copy Duplicate Duplicate to new slide Delete" at bounding box center [245, 137] width 410 height 231
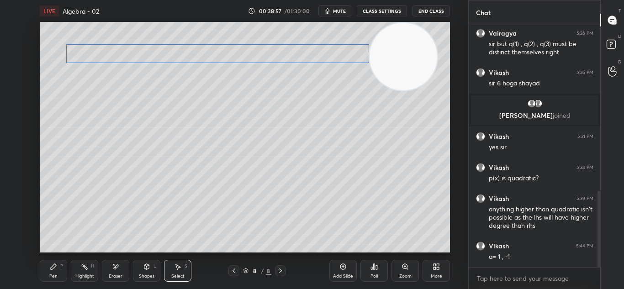
drag, startPoint x: 120, startPoint y: 58, endPoint x: 127, endPoint y: 57, distance: 7.5
click at [126, 57] on div "0 ° Undo Copy Duplicate Duplicate to new slide Delete" at bounding box center [245, 137] width 410 height 231
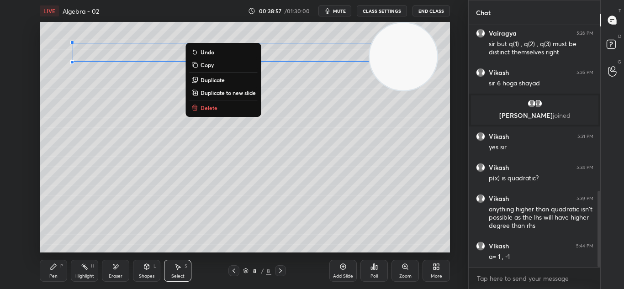
click at [126, 56] on div "0 ° Undo Copy Duplicate Duplicate to new slide Delete" at bounding box center [245, 137] width 410 height 231
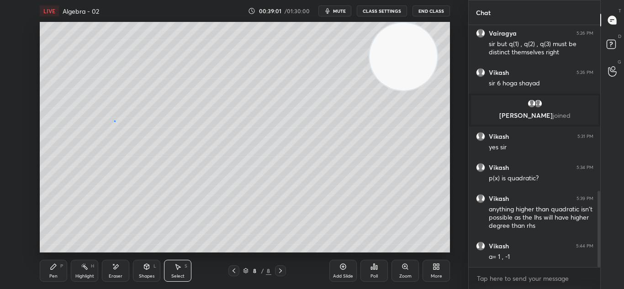
click at [115, 120] on div "0 ° Undo Copy Duplicate Duplicate to new slide Delete" at bounding box center [245, 137] width 410 height 231
drag, startPoint x: 49, startPoint y: 266, endPoint x: 50, endPoint y: 261, distance: 4.8
click at [50, 265] on div "Pen P" at bounding box center [53, 271] width 27 height 22
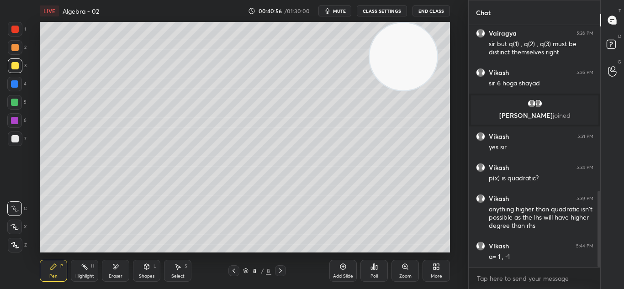
click at [114, 268] on icon at bounding box center [115, 267] width 7 height 8
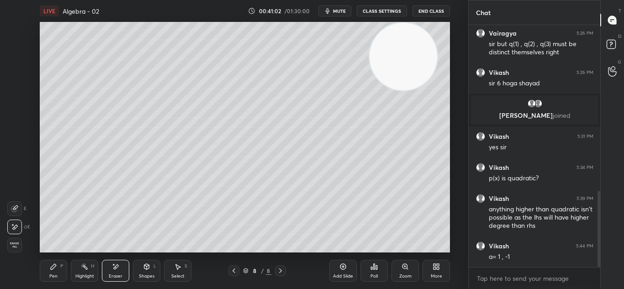
click at [57, 265] on icon at bounding box center [53, 266] width 7 height 7
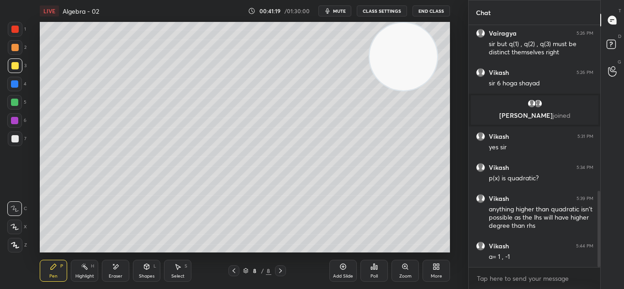
drag, startPoint x: 120, startPoint y: 267, endPoint x: 121, endPoint y: 256, distance: 11.1
click at [120, 264] on div "Eraser" at bounding box center [115, 271] width 27 height 22
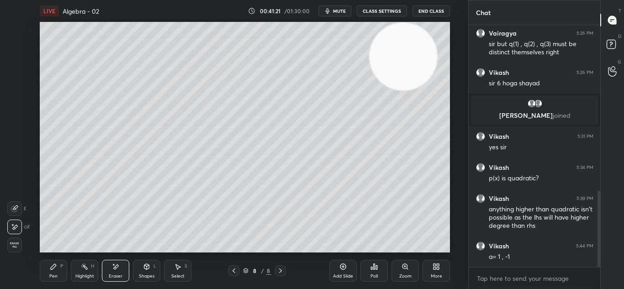
click at [58, 267] on div "Pen P" at bounding box center [53, 271] width 27 height 22
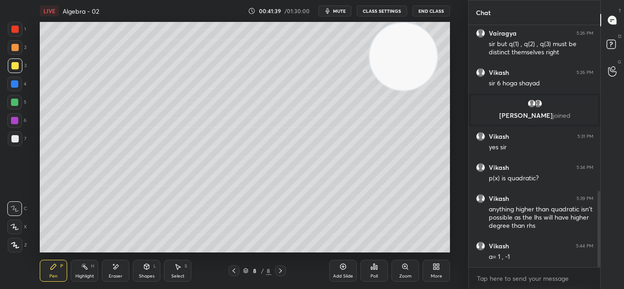
click at [116, 271] on div "Eraser" at bounding box center [115, 271] width 27 height 22
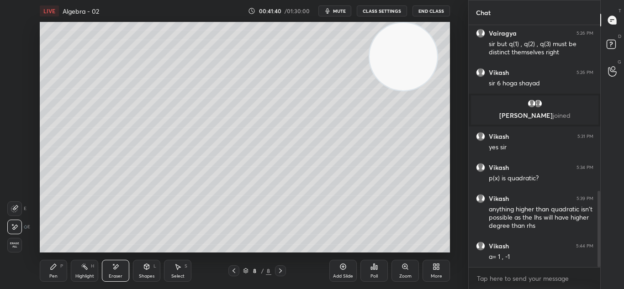
click at [56, 267] on icon at bounding box center [53, 266] width 7 height 7
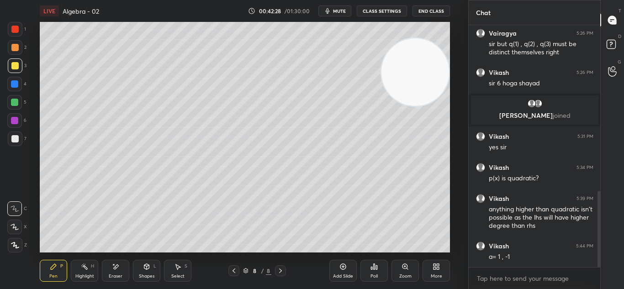
drag, startPoint x: 387, startPoint y: 62, endPoint x: 405, endPoint y: 73, distance: 21.5
click at [407, 77] on video at bounding box center [415, 72] width 68 height 68
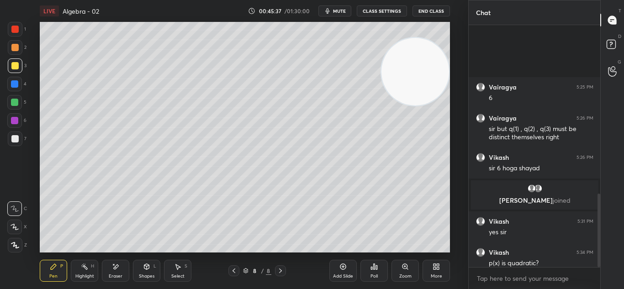
scroll to position [555, 0]
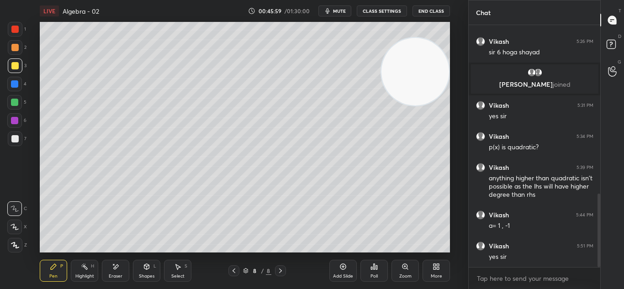
click at [231, 266] on div at bounding box center [233, 270] width 11 height 11
click at [236, 272] on icon at bounding box center [233, 270] width 7 height 7
click at [94, 270] on div "Highlight H" at bounding box center [84, 271] width 27 height 22
click at [221, 273] on div "6 / 8" at bounding box center [256, 270] width 145 height 11
drag, startPoint x: 241, startPoint y: 272, endPoint x: 259, endPoint y: 273, distance: 18.3
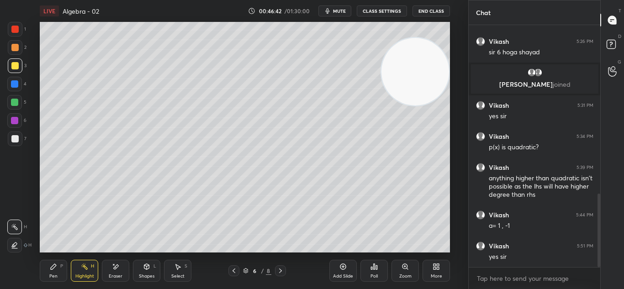
click at [249, 272] on div "6 / 8" at bounding box center [257, 270] width 58 height 11
click at [282, 272] on icon at bounding box center [280, 270] width 7 height 7
click at [284, 270] on div at bounding box center [280, 270] width 11 height 11
click at [341, 273] on div "Add Slide" at bounding box center [342, 271] width 27 height 22
drag, startPoint x: 58, startPoint y: 269, endPoint x: 64, endPoint y: 256, distance: 14.3
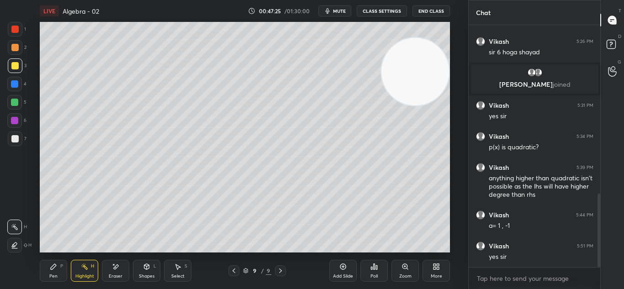
click at [59, 268] on div "Pen P" at bounding box center [53, 271] width 27 height 22
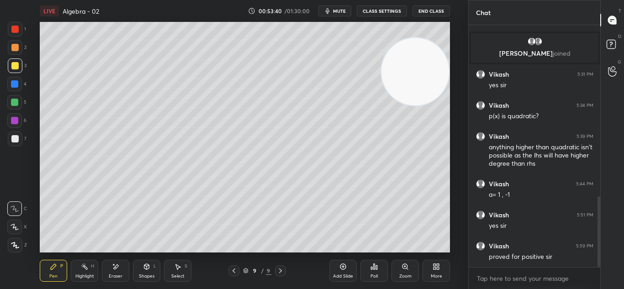
scroll to position [595, 0]
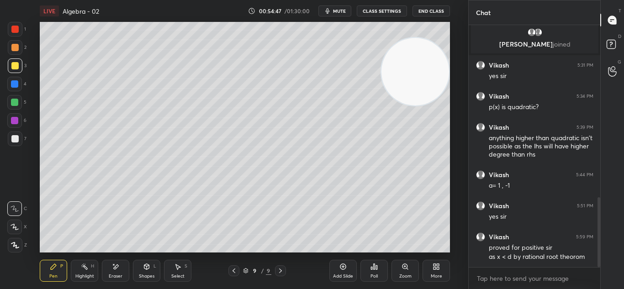
click at [179, 264] on icon at bounding box center [177, 266] width 7 height 7
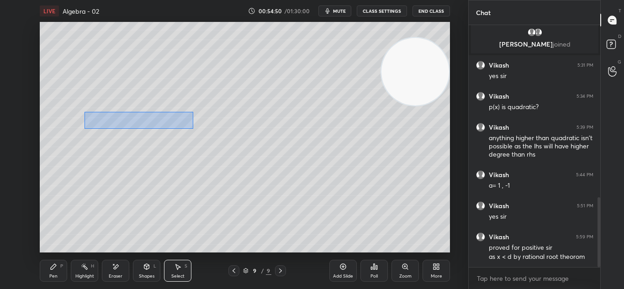
drag, startPoint x: 84, startPoint y: 112, endPoint x: 190, endPoint y: 130, distance: 106.9
click at [193, 129] on div "0 ° Undo Copy Duplicate Duplicate to new slide Delete" at bounding box center [245, 137] width 410 height 231
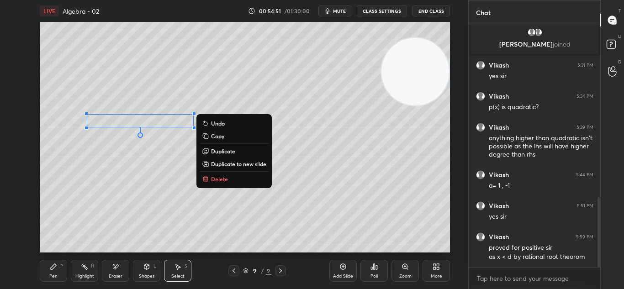
click at [211, 148] on p "Duplicate" at bounding box center [223, 150] width 24 height 7
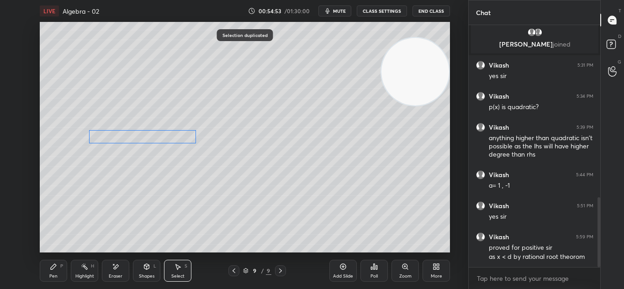
drag, startPoint x: 175, startPoint y: 128, endPoint x: 168, endPoint y: 135, distance: 9.7
click at [168, 135] on div "0 ° Undo Copy Duplicate Duplicate to new slide Delete" at bounding box center [245, 137] width 410 height 231
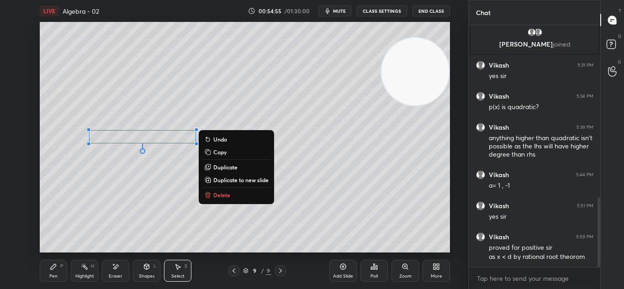
click at [58, 265] on div "Pen P" at bounding box center [53, 271] width 27 height 22
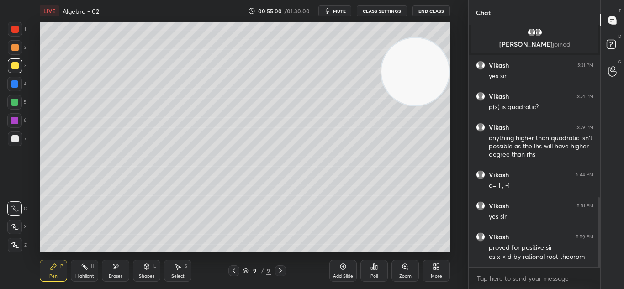
click at [114, 267] on icon at bounding box center [115, 267] width 7 height 8
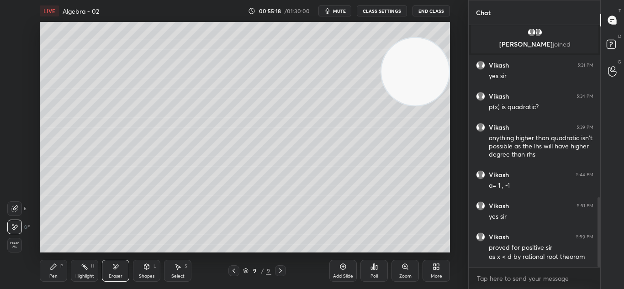
drag, startPoint x: 59, startPoint y: 269, endPoint x: 68, endPoint y: 252, distance: 19.2
click at [59, 268] on div "Pen P" at bounding box center [53, 271] width 27 height 22
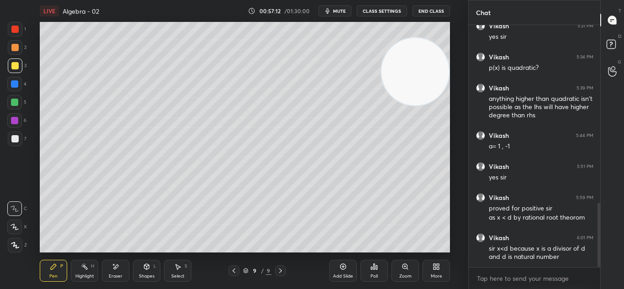
scroll to position [666, 0]
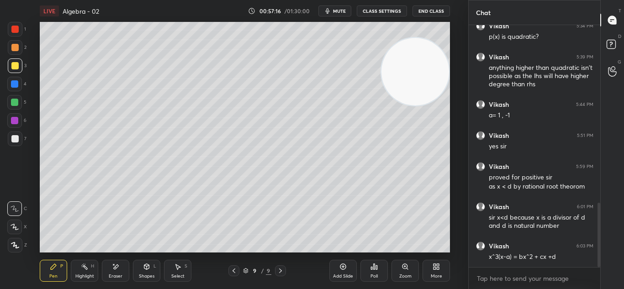
drag, startPoint x: 112, startPoint y: 268, endPoint x: 115, endPoint y: 254, distance: 14.4
click at [113, 267] on icon at bounding box center [115, 267] width 7 height 8
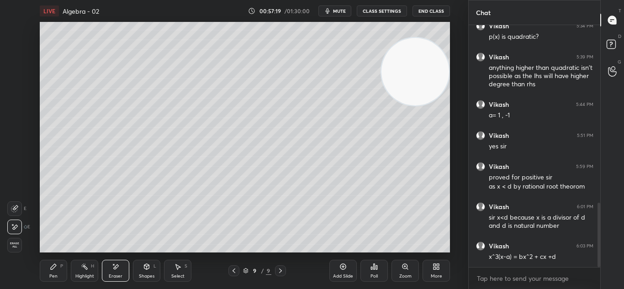
drag, startPoint x: 63, startPoint y: 268, endPoint x: 65, endPoint y: 258, distance: 10.4
click at [63, 266] on div "Pen P" at bounding box center [53, 271] width 27 height 22
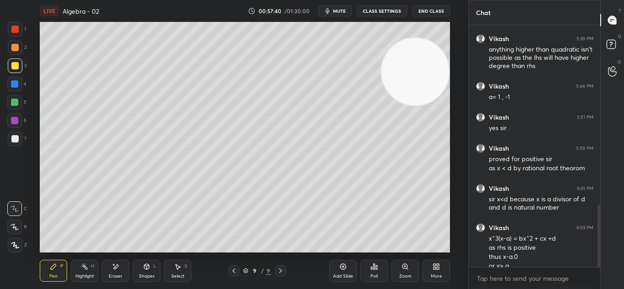
scroll to position [693, 0]
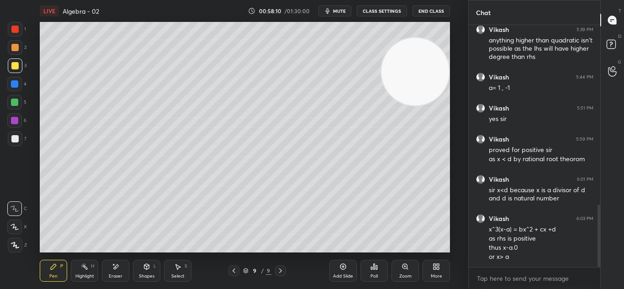
click at [180, 269] on div "Select S" at bounding box center [177, 271] width 27 height 22
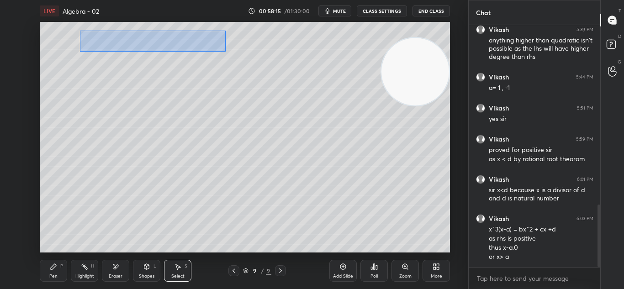
drag, startPoint x: 80, startPoint y: 30, endPoint x: 217, endPoint y: 47, distance: 138.4
click at [225, 52] on div "0 ° Undo Copy Duplicate Duplicate to new slide Delete" at bounding box center [245, 137] width 410 height 231
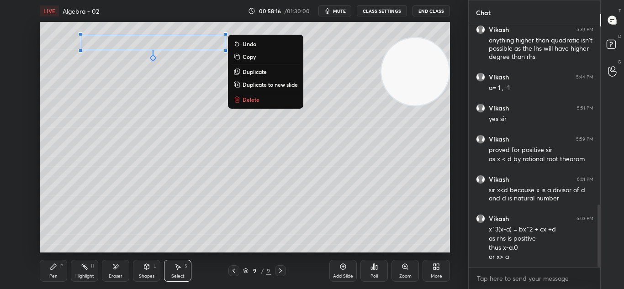
click at [252, 84] on p "Duplicate to new slide" at bounding box center [269, 84] width 55 height 7
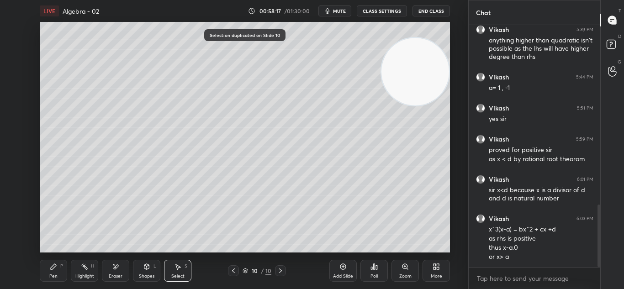
scroll to position [724, 0]
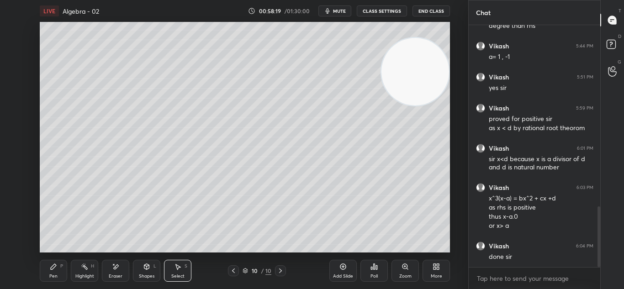
click at [52, 265] on icon at bounding box center [53, 266] width 7 height 7
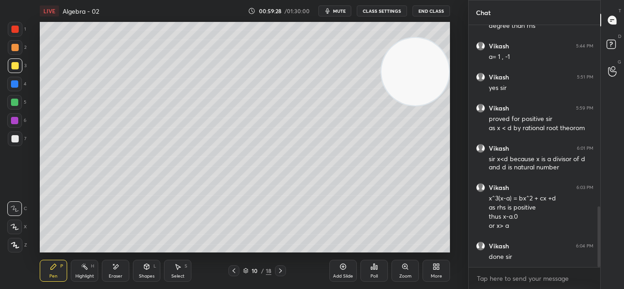
drag, startPoint x: 116, startPoint y: 275, endPoint x: 118, endPoint y: 255, distance: 20.2
click at [116, 274] on div "Eraser" at bounding box center [116, 276] width 14 height 5
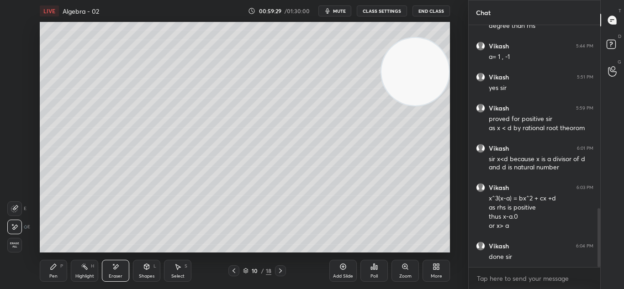
scroll to position [755, 0]
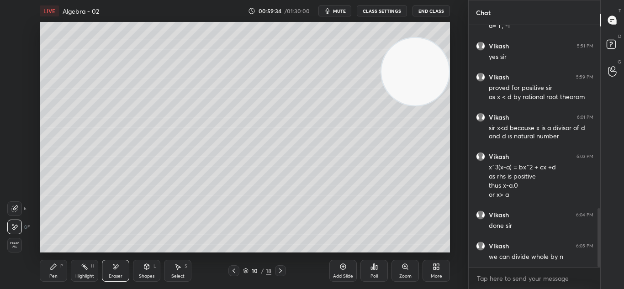
click at [56, 273] on div "Pen P" at bounding box center [53, 271] width 27 height 22
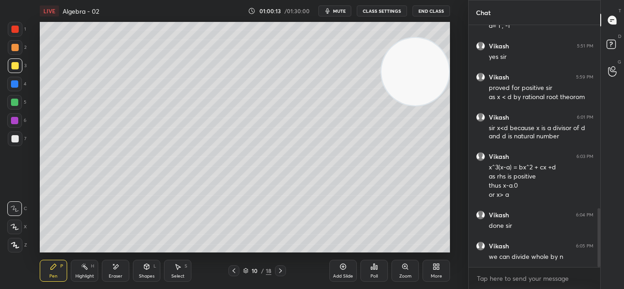
click at [121, 274] on div "Eraser" at bounding box center [116, 276] width 14 height 5
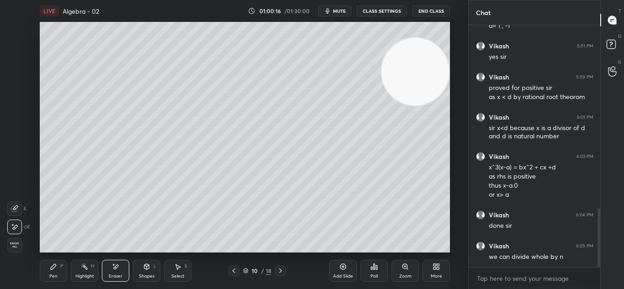
click at [63, 269] on div "Pen P" at bounding box center [53, 271] width 27 height 22
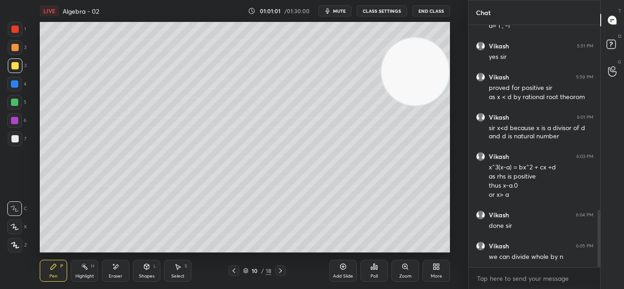
scroll to position [786, 0]
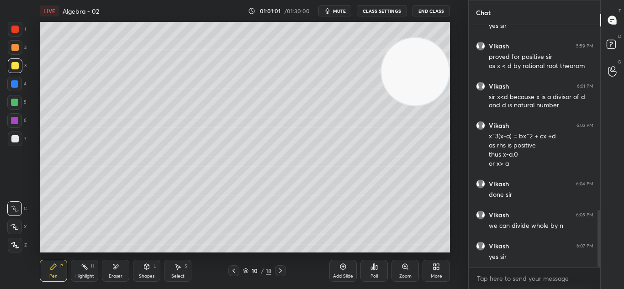
click at [278, 272] on icon at bounding box center [280, 270] width 7 height 7
drag, startPoint x: 247, startPoint y: 273, endPoint x: 269, endPoint y: 271, distance: 22.9
click at [243, 272] on icon at bounding box center [245, 270] width 5 height 5
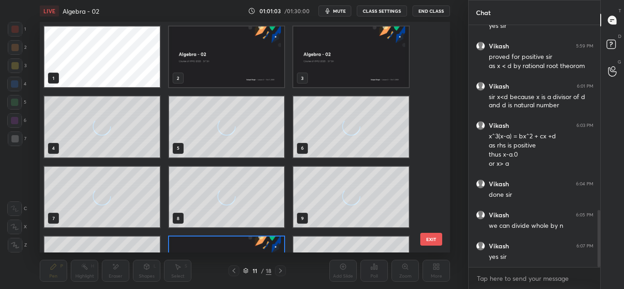
scroll to position [228, 405]
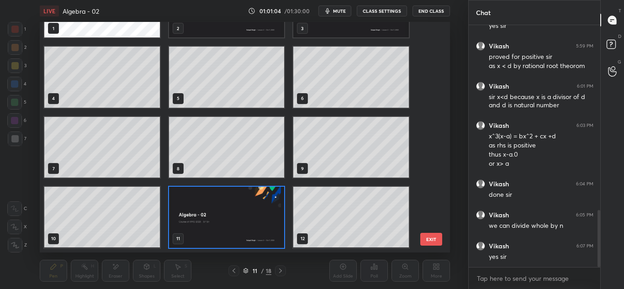
click at [276, 269] on div at bounding box center [280, 270] width 11 height 11
click at [246, 238] on img "grid" at bounding box center [226, 217] width 115 height 61
click at [249, 238] on img "grid" at bounding box center [226, 217] width 115 height 61
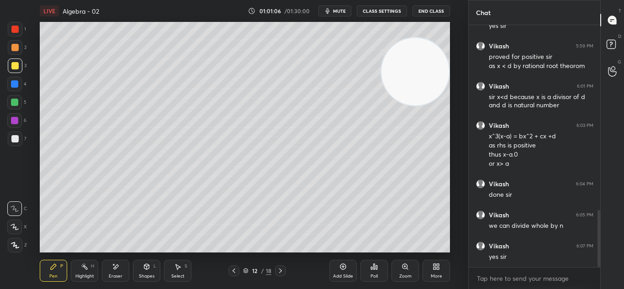
scroll to position [0, 0]
click at [279, 272] on icon at bounding box center [280, 270] width 7 height 7
click at [280, 270] on icon at bounding box center [280, 270] width 7 height 7
click at [280, 269] on icon at bounding box center [280, 270] width 7 height 7
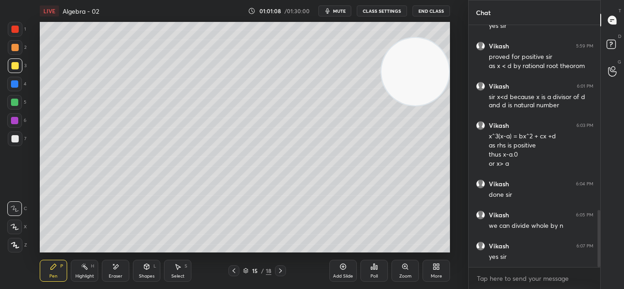
click at [280, 269] on icon at bounding box center [280, 270] width 7 height 7
click at [235, 272] on icon at bounding box center [233, 270] width 7 height 7
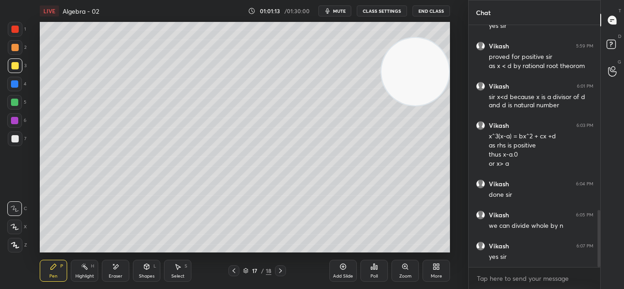
click at [236, 271] on icon at bounding box center [233, 270] width 7 height 7
click at [237, 271] on icon at bounding box center [233, 270] width 7 height 7
click at [236, 272] on icon at bounding box center [233, 270] width 7 height 7
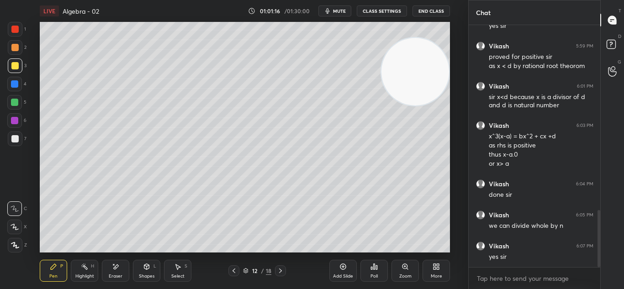
click at [237, 271] on icon at bounding box center [233, 270] width 7 height 7
click at [238, 270] on div at bounding box center [233, 270] width 11 height 11
click at [183, 269] on div "Select S" at bounding box center [177, 271] width 27 height 22
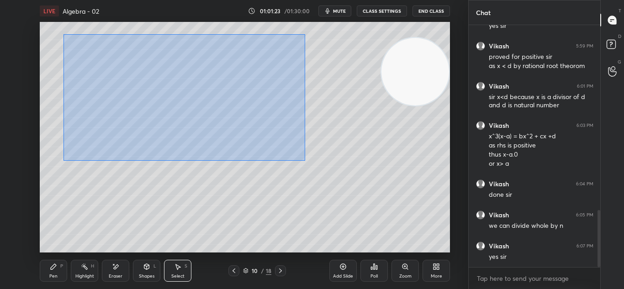
drag, startPoint x: 63, startPoint y: 33, endPoint x: 311, endPoint y: 158, distance: 277.0
click at [313, 160] on div "0 ° Undo Copy Duplicate Duplicate to new slide Delete" at bounding box center [245, 137] width 410 height 231
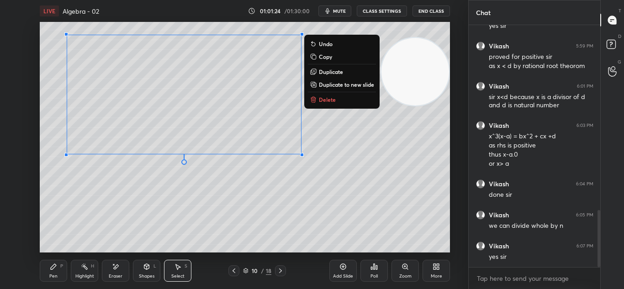
click at [322, 57] on p "Copy" at bounding box center [325, 56] width 13 height 7
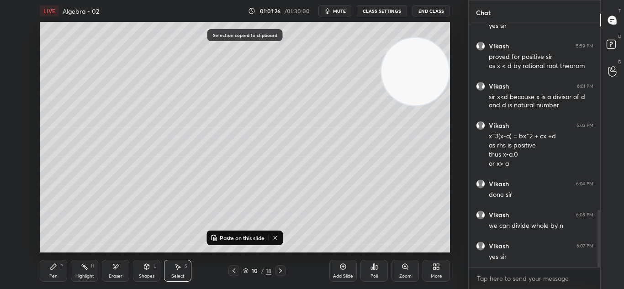
click at [283, 269] on icon at bounding box center [280, 270] width 7 height 7
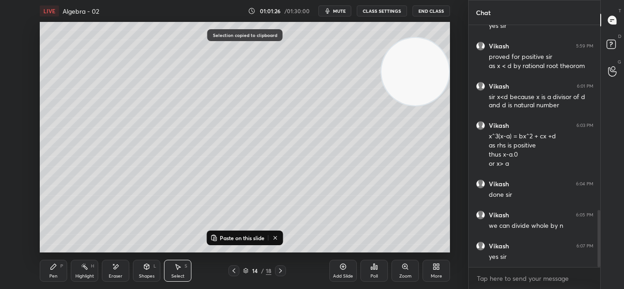
click at [283, 269] on icon at bounding box center [280, 270] width 7 height 7
click at [282, 269] on icon at bounding box center [280, 270] width 7 height 7
click at [279, 269] on icon at bounding box center [280, 270] width 7 height 7
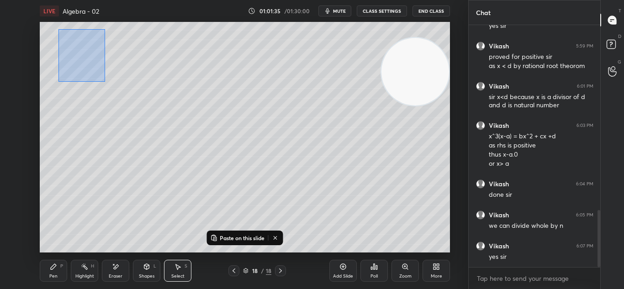
drag, startPoint x: 58, startPoint y: 29, endPoint x: 64, endPoint y: 75, distance: 46.0
click at [63, 75] on div "0 ° Undo Copy Paste here Duplicate Duplicate to new slide Delete" at bounding box center [245, 137] width 410 height 231
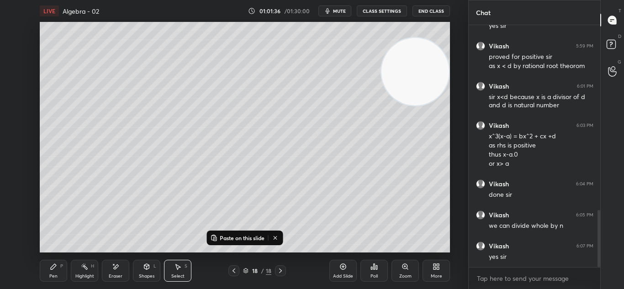
click at [221, 268] on div "18 / 18" at bounding box center [256, 270] width 145 height 11
click at [233, 269] on icon at bounding box center [233, 270] width 7 height 7
click at [232, 269] on icon at bounding box center [233, 270] width 7 height 7
click at [234, 269] on icon at bounding box center [233, 270] width 7 height 7
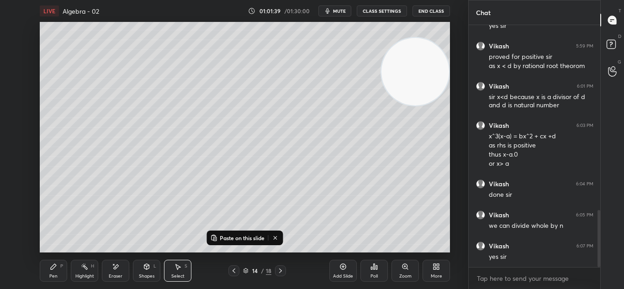
click at [234, 269] on icon at bounding box center [233, 270] width 3 height 5
click at [235, 269] on icon at bounding box center [233, 270] width 7 height 7
click at [339, 268] on icon at bounding box center [342, 266] width 7 height 7
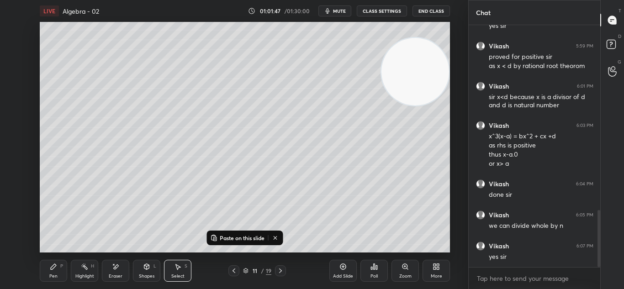
drag, startPoint x: 61, startPoint y: 263, endPoint x: 61, endPoint y: 254, distance: 9.1
click at [61, 260] on div "Pen P" at bounding box center [53, 271] width 27 height 22
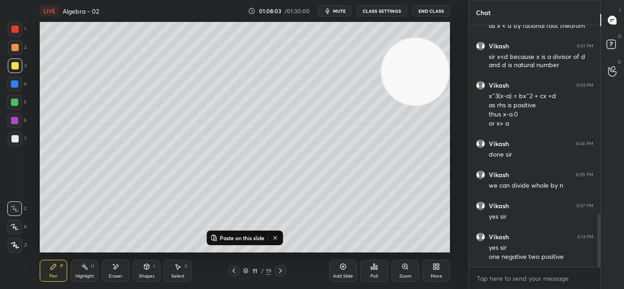
scroll to position [866, 0]
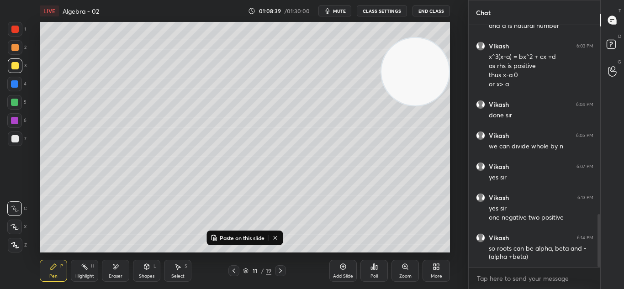
click at [116, 274] on div "Eraser" at bounding box center [116, 276] width 14 height 5
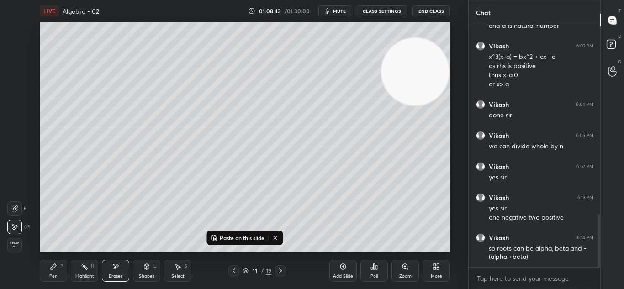
click at [57, 269] on icon at bounding box center [53, 266] width 7 height 7
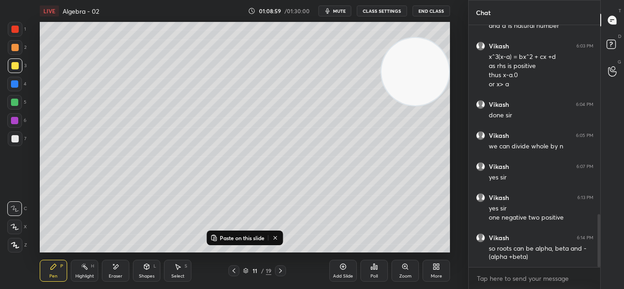
click at [173, 272] on div "Select S" at bounding box center [177, 271] width 27 height 22
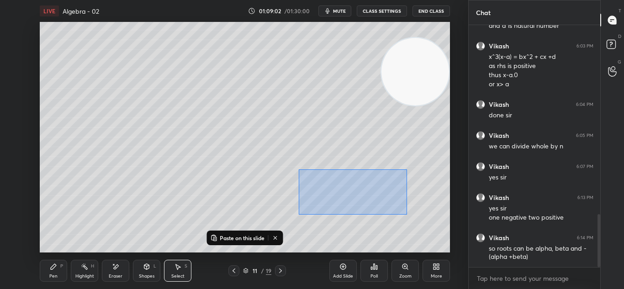
drag, startPoint x: 299, startPoint y: 169, endPoint x: 407, endPoint y: 213, distance: 116.6
click at [407, 214] on div "0 ° Undo Copy Paste here Duplicate Duplicate to new slide Delete" at bounding box center [245, 137] width 410 height 231
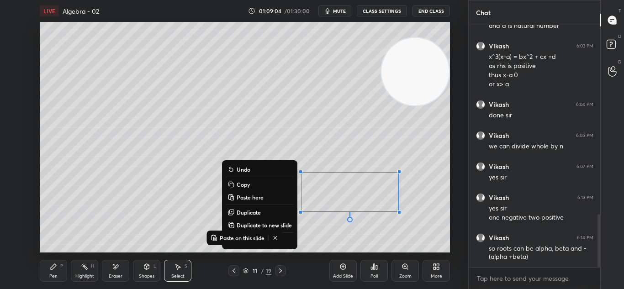
click at [256, 223] on p "Duplicate to new slide" at bounding box center [263, 224] width 55 height 7
drag, startPoint x: 297, startPoint y: 177, endPoint x: 431, endPoint y: 239, distance: 147.9
click at [434, 241] on div "0 ° Undo Copy Paste here Duplicate Duplicate to new slide Delete" at bounding box center [245, 137] width 410 height 231
drag, startPoint x: 436, startPoint y: 233, endPoint x: 430, endPoint y: 230, distance: 7.1
click at [435, 231] on div "0 ° Undo Copy Paste here Duplicate Duplicate to new slide Delete" at bounding box center [245, 137] width 410 height 231
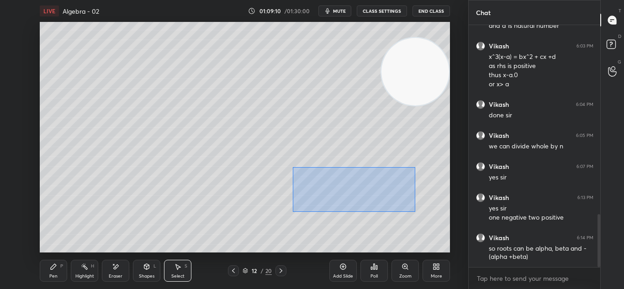
drag, startPoint x: 303, startPoint y: 173, endPoint x: 392, endPoint y: 195, distance: 92.0
click at [412, 210] on div "0 ° Undo Copy Paste here Duplicate Duplicate to new slide Delete" at bounding box center [245, 137] width 410 height 231
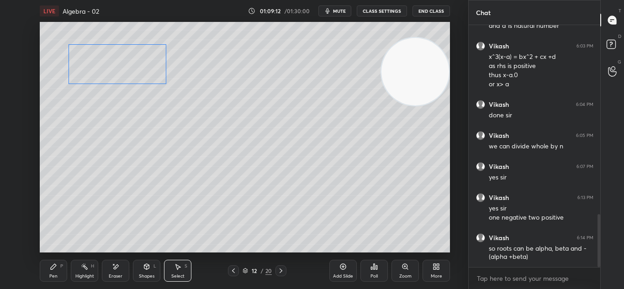
drag, startPoint x: 368, startPoint y: 181, endPoint x: 147, endPoint y: 57, distance: 253.8
click at [145, 58] on div "0 ° Undo Copy Paste here Duplicate Duplicate to new slide Delete" at bounding box center [245, 137] width 410 height 231
drag, startPoint x: 117, startPoint y: 47, endPoint x: 117, endPoint y: 80, distance: 32.4
click at [113, 63] on div "0 ° Undo Copy Paste here Duplicate Duplicate to new slide Delete" at bounding box center [245, 137] width 410 height 231
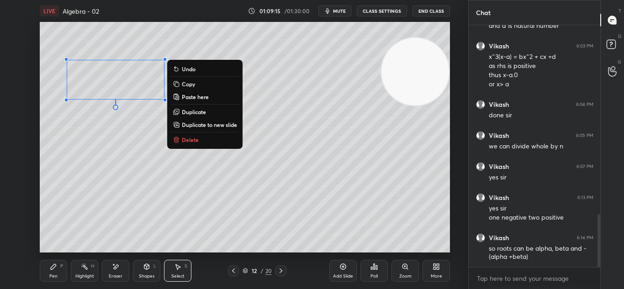
click at [110, 117] on div "0 ° Undo Copy Paste here Duplicate Duplicate to new slide Delete" at bounding box center [245, 137] width 410 height 231
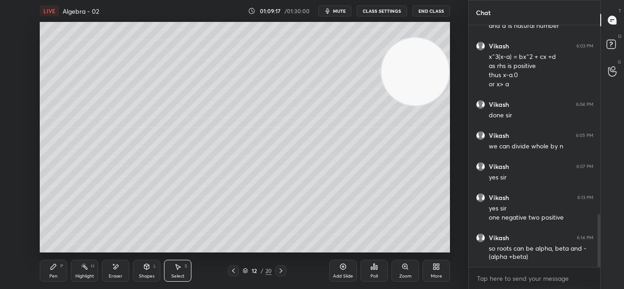
click at [234, 270] on icon at bounding box center [233, 270] width 7 height 7
drag, startPoint x: 84, startPoint y: 57, endPoint x: 172, endPoint y: 75, distance: 89.5
click at [172, 74] on div "0 ° Undo Copy Paste here Duplicate Duplicate to new slide Delete" at bounding box center [245, 137] width 410 height 231
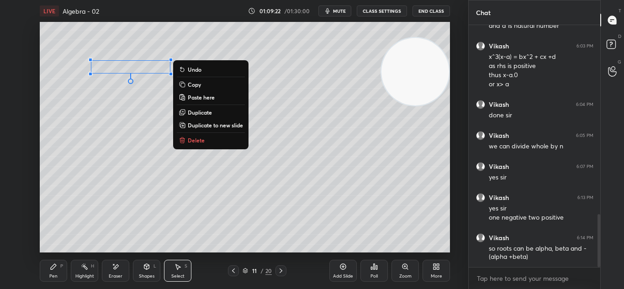
click at [194, 84] on p "Copy" at bounding box center [194, 84] width 13 height 7
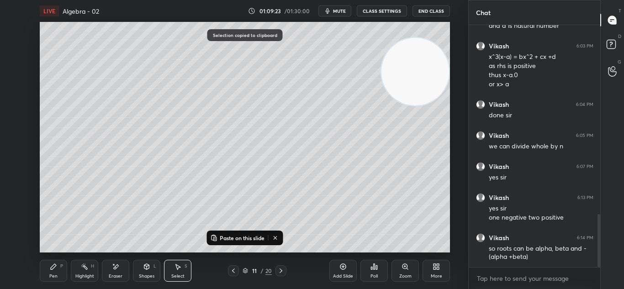
click at [284, 269] on icon at bounding box center [280, 270] width 7 height 7
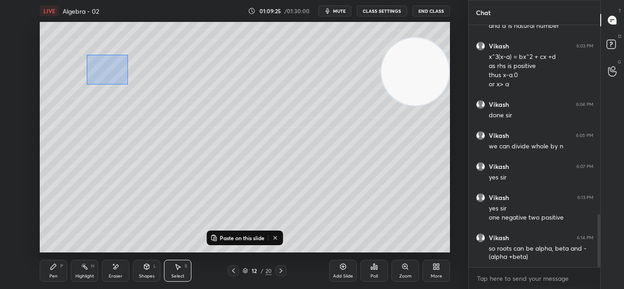
drag, startPoint x: 115, startPoint y: 74, endPoint x: 130, endPoint y: 86, distance: 19.5
click at [130, 86] on div "0 ° Undo Copy Paste here Duplicate Duplicate to new slide Delete" at bounding box center [245, 137] width 410 height 231
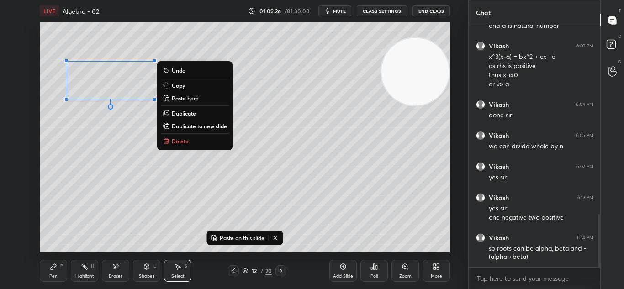
click at [174, 94] on p "Paste here" at bounding box center [185, 97] width 27 height 7
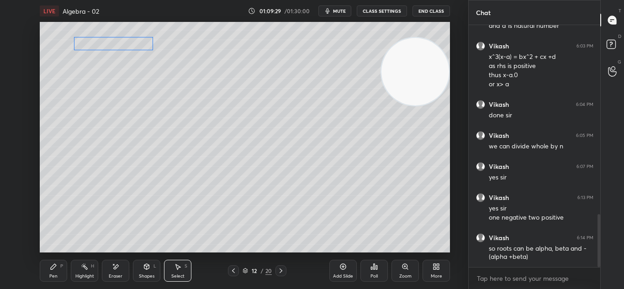
drag, startPoint x: 134, startPoint y: 75, endPoint x: 129, endPoint y: 51, distance: 24.6
click at [131, 42] on div "0 ° Undo Copy Paste here Duplicate Duplicate to new slide Delete" at bounding box center [245, 137] width 410 height 231
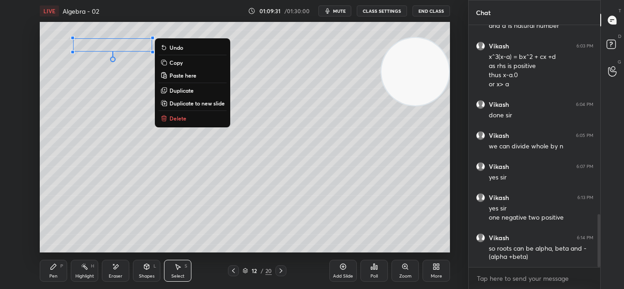
drag, startPoint x: 232, startPoint y: 268, endPoint x: 215, endPoint y: 268, distance: 16.9
click at [232, 268] on icon at bounding box center [233, 270] width 7 height 7
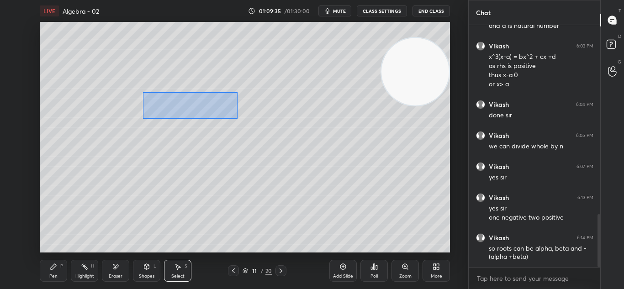
drag, startPoint x: 143, startPoint y: 92, endPoint x: 231, endPoint y: 118, distance: 92.4
click at [235, 119] on div "0 ° Undo Copy Paste here Duplicate Duplicate to new slide Delete" at bounding box center [245, 137] width 410 height 231
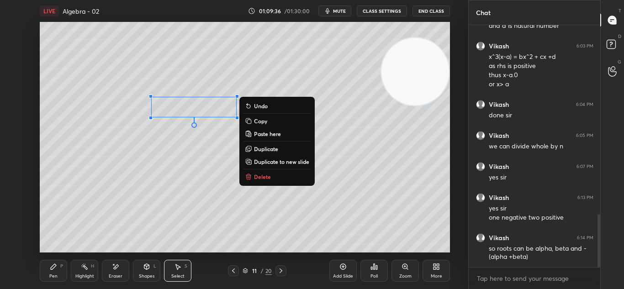
click at [252, 122] on icon at bounding box center [248, 120] width 7 height 7
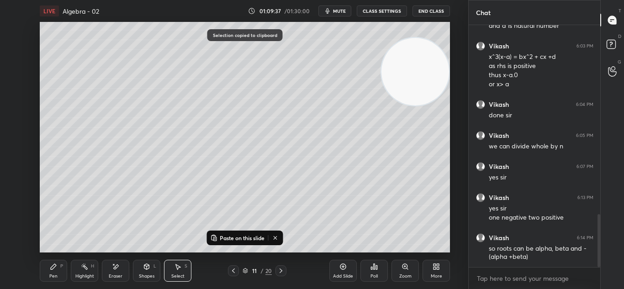
click at [278, 269] on icon at bounding box center [280, 270] width 7 height 7
drag, startPoint x: 157, startPoint y: 93, endPoint x: 158, endPoint y: 110, distance: 16.5
click at [131, 115] on div "0 ° Undo Copy Paste here Duplicate Duplicate to new slide Delete" at bounding box center [245, 137] width 410 height 231
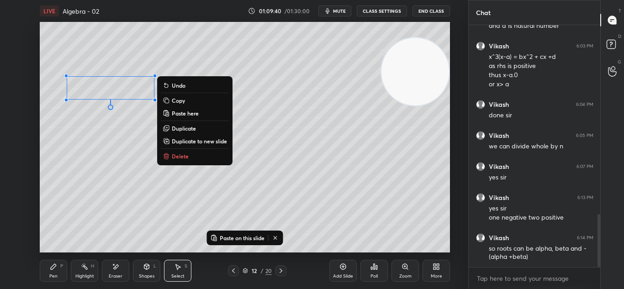
click at [174, 112] on p "Paste here" at bounding box center [185, 113] width 27 height 7
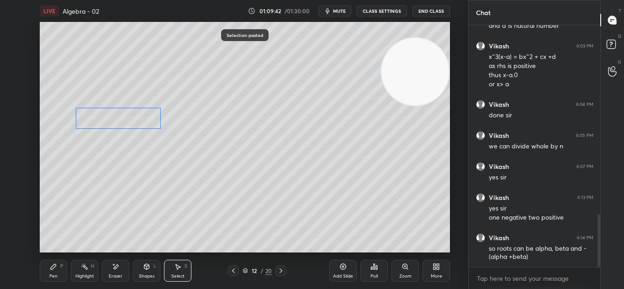
drag, startPoint x: 135, startPoint y: 93, endPoint x: 126, endPoint y: 111, distance: 20.6
click at [132, 109] on div "0 ° Undo Copy Paste here Duplicate Duplicate to new slide Delete" at bounding box center [245, 137] width 410 height 231
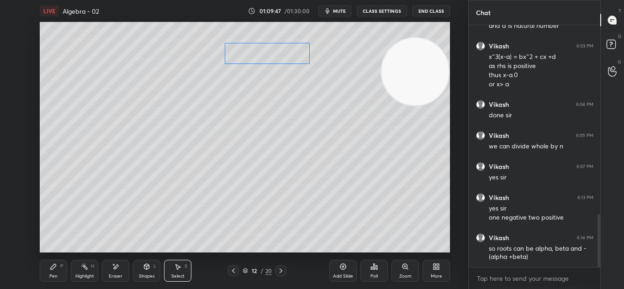
drag, startPoint x: 116, startPoint y: 116, endPoint x: 262, endPoint y: 44, distance: 162.7
click at [266, 52] on div "0 ° Undo Copy Paste here Duplicate Duplicate to new slide Delete" at bounding box center [245, 137] width 410 height 231
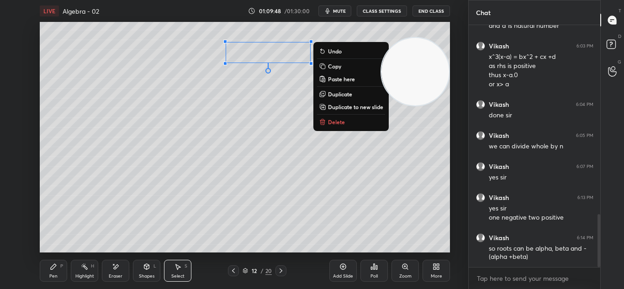
click at [53, 269] on icon at bounding box center [53, 266] width 5 height 5
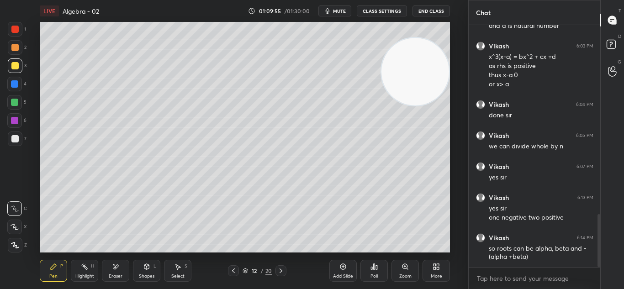
click at [13, 93] on div "1 2 3 4 5 6 7 C X Z E E Erase all H H LIVE Algebra - 02 01:09:55 / 01:30:00 mut…" at bounding box center [230, 144] width 461 height 289
drag, startPoint x: 126, startPoint y: 267, endPoint x: 129, endPoint y: 261, distance: 6.5
click at [126, 265] on div "Eraser" at bounding box center [115, 271] width 27 height 22
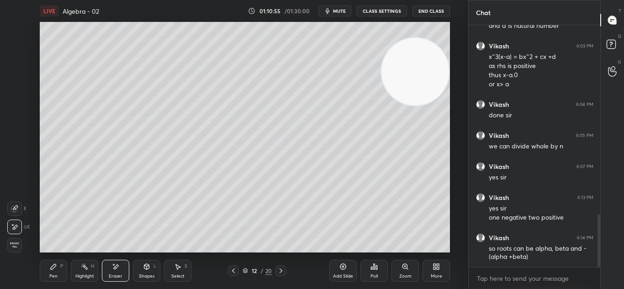
drag, startPoint x: 57, startPoint y: 270, endPoint x: 60, endPoint y: 259, distance: 11.0
click at [58, 268] on div "Pen P" at bounding box center [53, 271] width 27 height 22
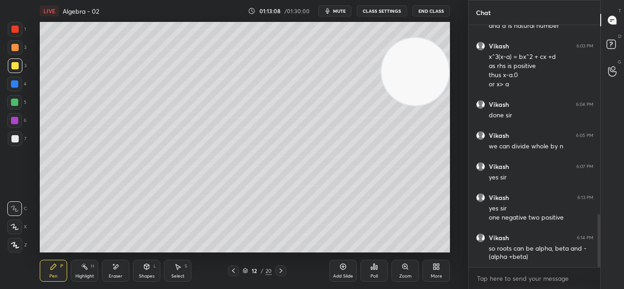
drag, startPoint x: 118, startPoint y: 267, endPoint x: 121, endPoint y: 260, distance: 7.4
click at [121, 264] on div "Eraser" at bounding box center [115, 271] width 27 height 22
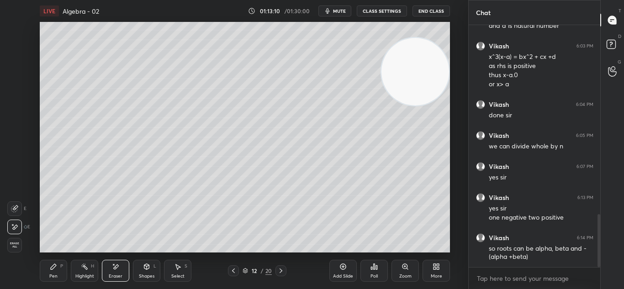
drag, startPoint x: 56, startPoint y: 273, endPoint x: 67, endPoint y: 257, distance: 18.6
click at [57, 271] on div "Pen P" at bounding box center [53, 271] width 27 height 22
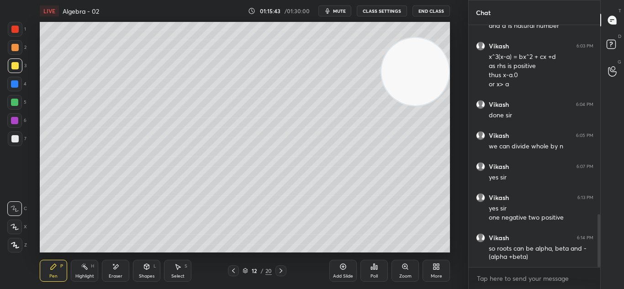
drag, startPoint x: 119, startPoint y: 268, endPoint x: 123, endPoint y: 263, distance: 6.5
click at [121, 268] on div "Eraser" at bounding box center [115, 271] width 27 height 22
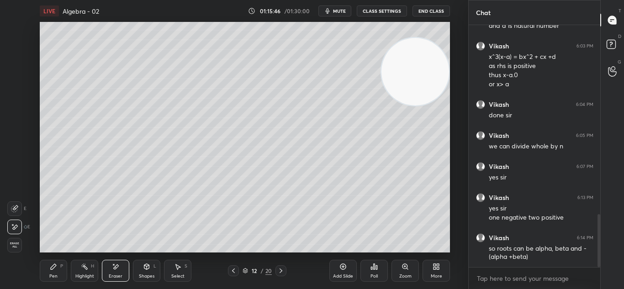
click at [54, 275] on div "Pen" at bounding box center [53, 276] width 8 height 5
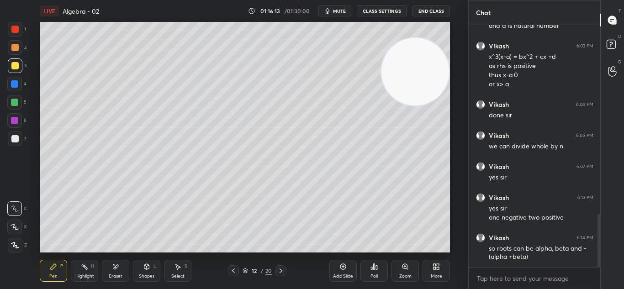
click at [125, 270] on div "Eraser" at bounding box center [115, 271] width 27 height 22
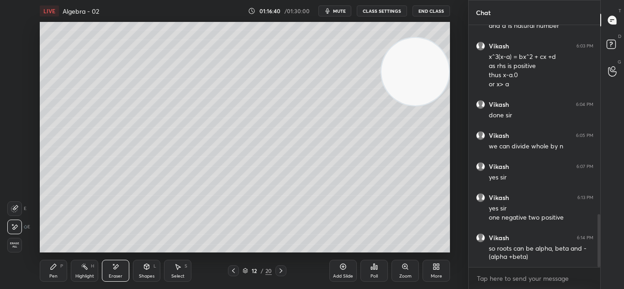
drag, startPoint x: 58, startPoint y: 271, endPoint x: 61, endPoint y: 266, distance: 6.0
click at [58, 270] on div "Pen P" at bounding box center [53, 271] width 27 height 22
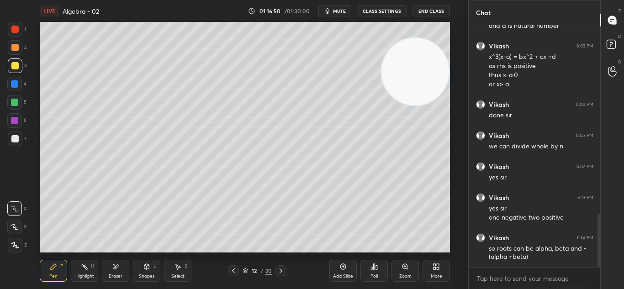
click at [119, 268] on icon at bounding box center [115, 267] width 7 height 8
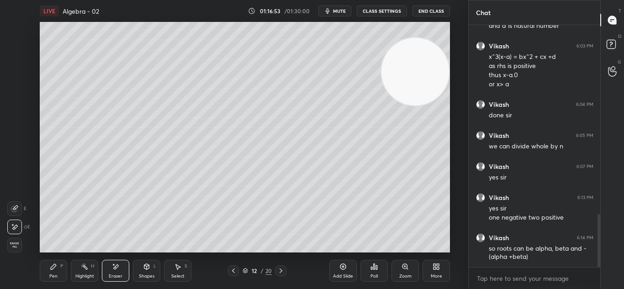
click at [55, 269] on icon at bounding box center [53, 266] width 7 height 7
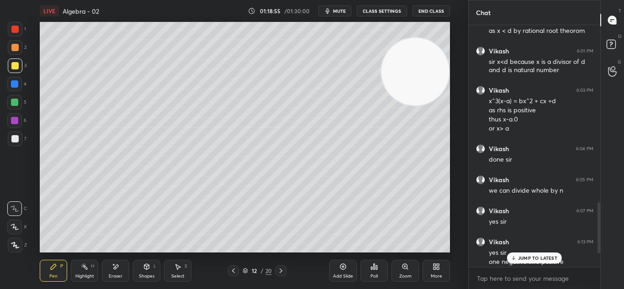
scroll to position [898, 0]
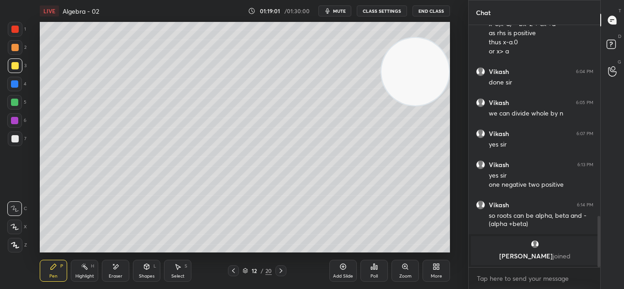
click at [89, 264] on div "Highlight H" at bounding box center [84, 271] width 27 height 22
click at [571, 0] on html "1 2 3 4 5 6 7 C X Z E E Erase all H H LIVE Algebra - 02 01:19:09 / 01:30:00 mut…" at bounding box center [312, 0] width 624 height 0
click at [52, 266] on icon at bounding box center [53, 266] width 5 height 5
click at [238, 272] on div at bounding box center [233, 270] width 11 height 11
click at [282, 267] on div at bounding box center [280, 270] width 11 height 11
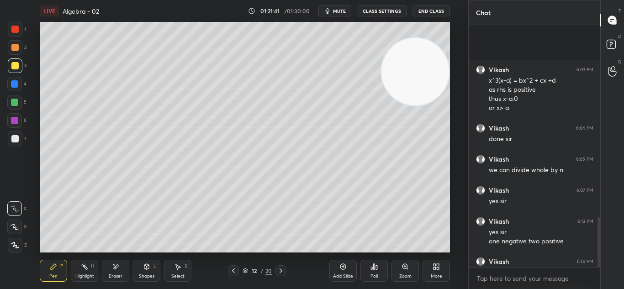
scroll to position [939, 0]
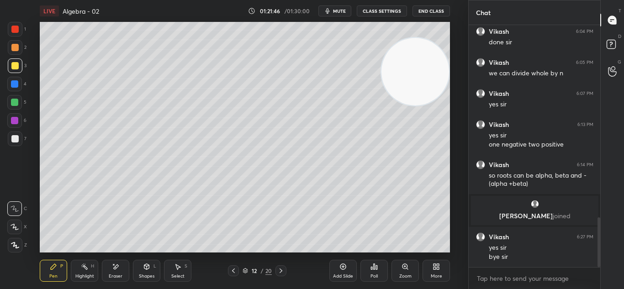
click at [339, 10] on span "mute" at bounding box center [339, 11] width 13 height 6
click at [431, 10] on button "End Class" at bounding box center [430, 10] width 37 height 11
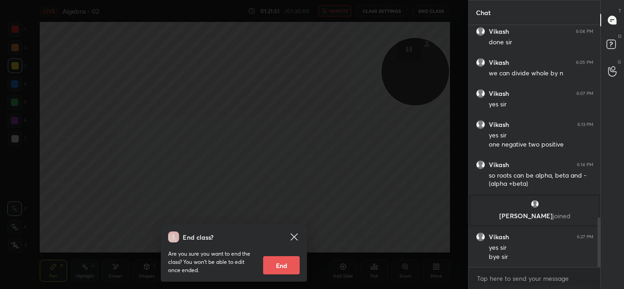
click at [290, 259] on button "End" at bounding box center [281, 265] width 37 height 18
type textarea "x"
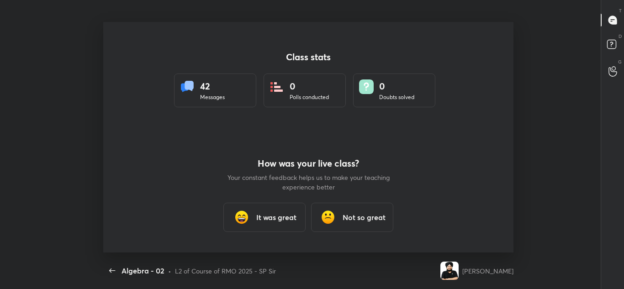
scroll to position [3, 0]
